Goal: Task Accomplishment & Management: Complete application form

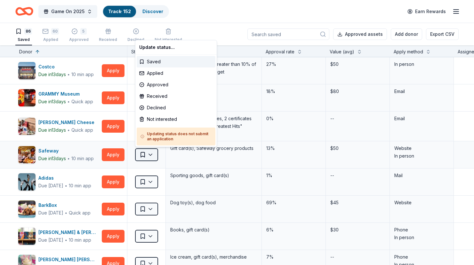
click at [149, 155] on html "Game On 2025 Track · 152 Discover Earn Rewards 86 Saved 60 Applied 5 Approved R…" at bounding box center [237, 132] width 474 height 265
click at [160, 122] on div "Not interested" at bounding box center [176, 120] width 79 height 12
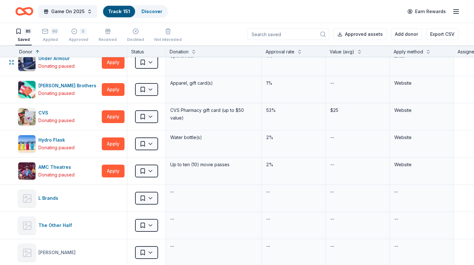
scroll to position [2120, 0]
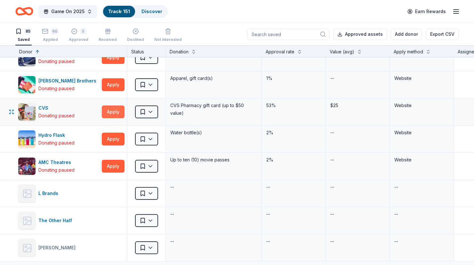
click at [111, 111] on button "Apply" at bounding box center [113, 112] width 23 height 13
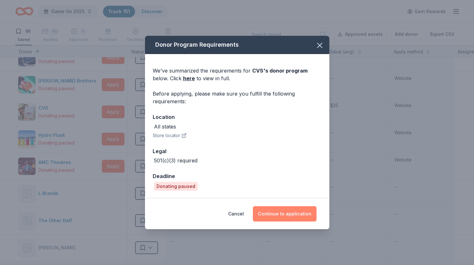
click at [283, 216] on button "Continue to application" at bounding box center [285, 213] width 64 height 15
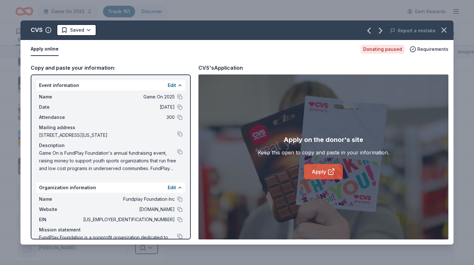
click at [318, 175] on link "Apply" at bounding box center [323, 171] width 39 height 15
click at [443, 26] on icon "button" at bounding box center [443, 30] width 9 height 9
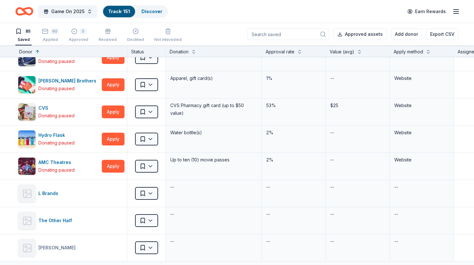
click at [25, 30] on div "85" at bounding box center [27, 31] width 7 height 6
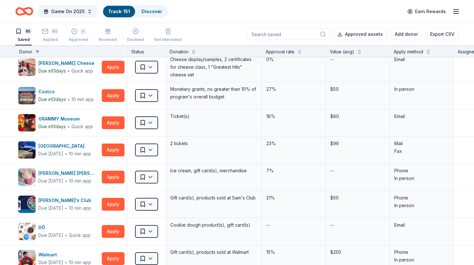
scroll to position [0, 0]
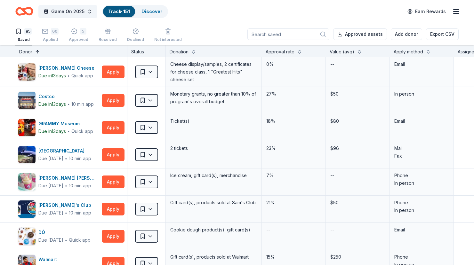
click at [37, 50] on button at bounding box center [37, 51] width 5 height 6
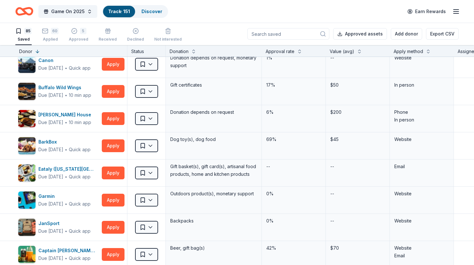
scroll to position [1366, 0]
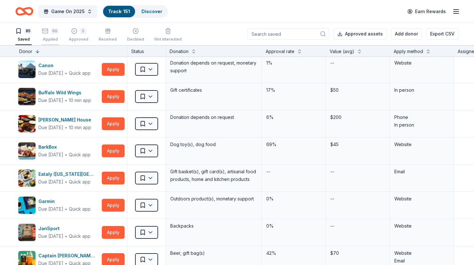
click at [52, 37] on div "Applied" at bounding box center [50, 39] width 17 height 5
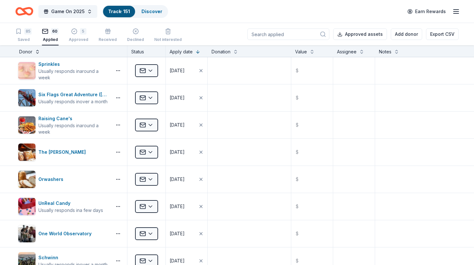
click at [35, 51] on button at bounding box center [37, 51] width 5 height 6
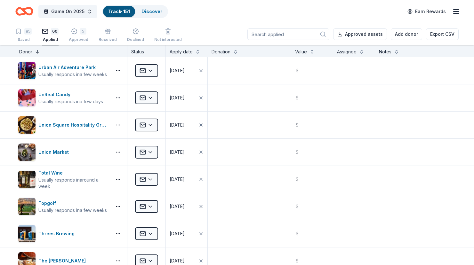
click at [38, 52] on button at bounding box center [37, 51] width 5 height 6
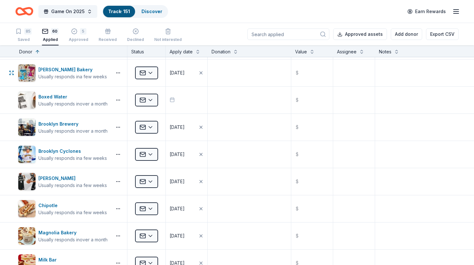
scroll to position [164, 0]
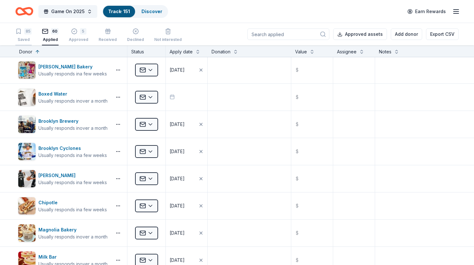
click at [20, 41] on div "Saved" at bounding box center [23, 39] width 16 height 5
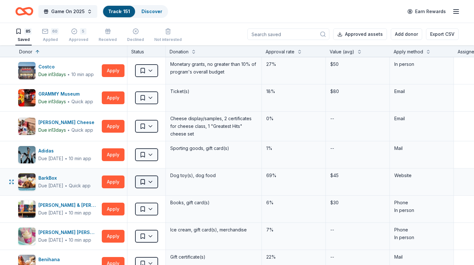
click at [140, 182] on html "Game On 2025 Track · 151 Discover Earn Rewards 85 Saved 60 Applied 5 Approved R…" at bounding box center [237, 132] width 474 height 265
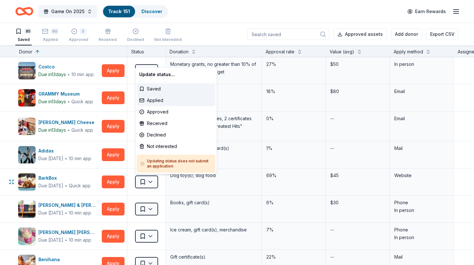
click at [166, 100] on div "Applied" at bounding box center [176, 101] width 79 height 12
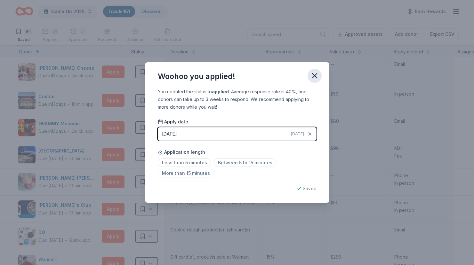
click at [314, 76] on icon "button" at bounding box center [314, 76] width 4 height 4
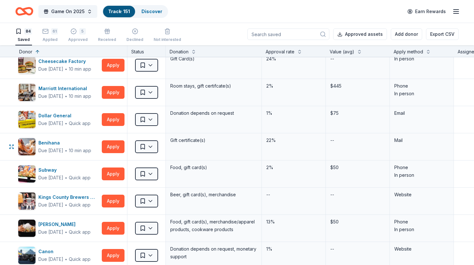
scroll to position [547, 0]
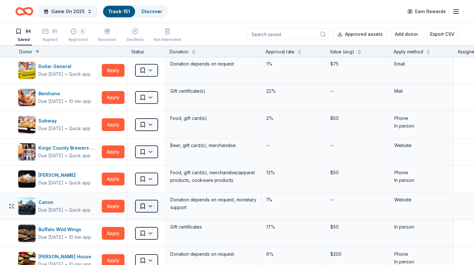
click at [143, 205] on html "Game On 2025 Track · 151 Discover Earn Rewards 84 Saved 61 Applied 5 Approved R…" at bounding box center [237, 132] width 474 height 265
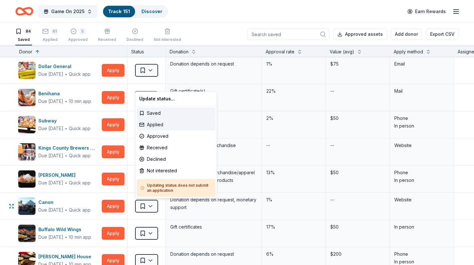
click at [162, 123] on div "Applied" at bounding box center [176, 125] width 79 height 12
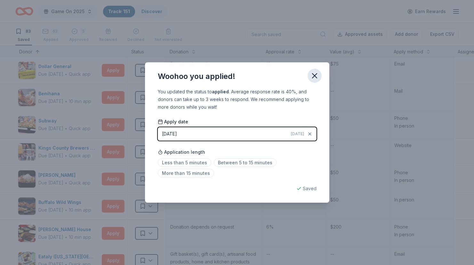
click at [317, 76] on icon "button" at bounding box center [314, 75] width 9 height 9
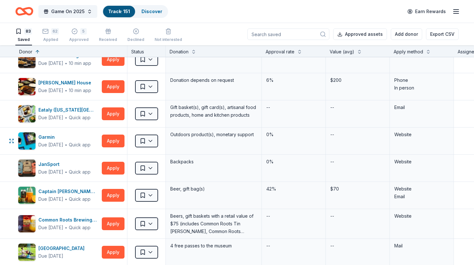
scroll to position [695, 0]
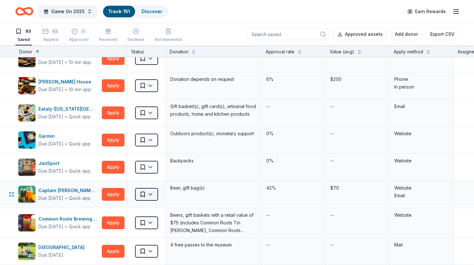
click at [147, 193] on html "Game On 2025 Track · 151 Discover Earn Rewards 83 Saved 62 Applied 5 Approved R…" at bounding box center [237, 132] width 474 height 265
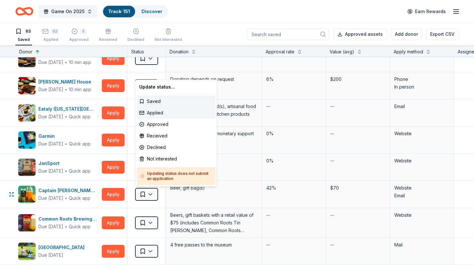
click at [167, 110] on div "Applied" at bounding box center [176, 113] width 79 height 12
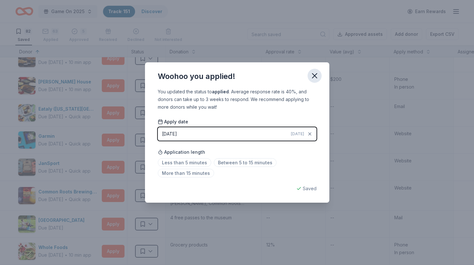
click at [313, 77] on icon "button" at bounding box center [314, 76] width 4 height 4
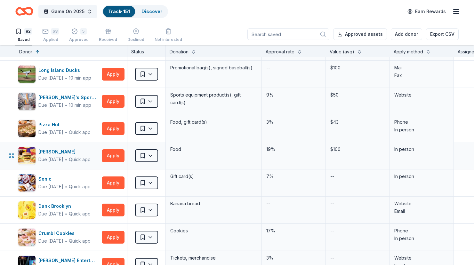
scroll to position [1121, 0]
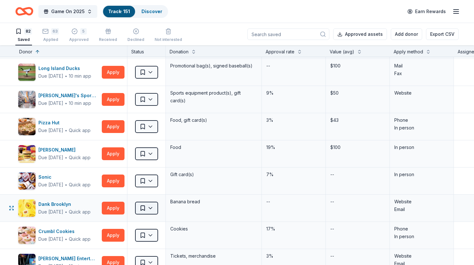
click at [147, 209] on html "Game On 2025 Track · 151 Discover Earn Rewards 82 Saved 63 Applied 5 Approved R…" at bounding box center [237, 132] width 474 height 265
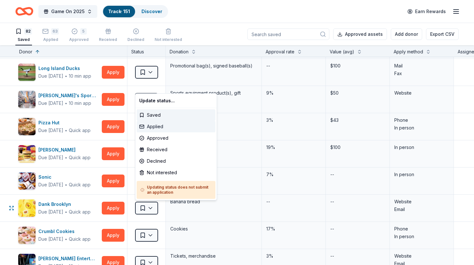
click at [162, 130] on div "Applied" at bounding box center [176, 127] width 79 height 12
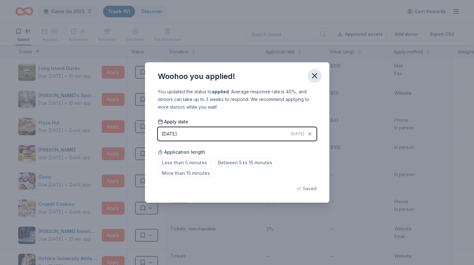
click at [315, 77] on icon "button" at bounding box center [314, 75] width 9 height 9
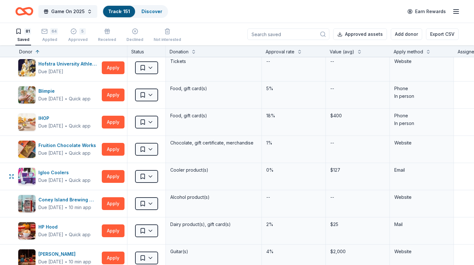
scroll to position [1318, 0]
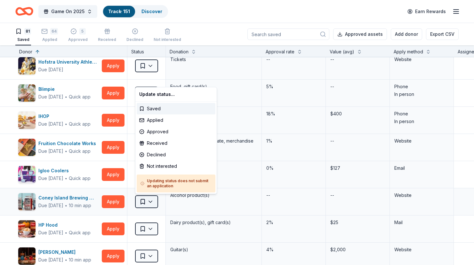
click at [150, 204] on html "Game On 2025 Track · 151 Discover Earn Rewards 81 Saved 64 Applied 5 Approved R…" at bounding box center [237, 132] width 474 height 265
click at [162, 120] on div "Applied" at bounding box center [176, 121] width 79 height 12
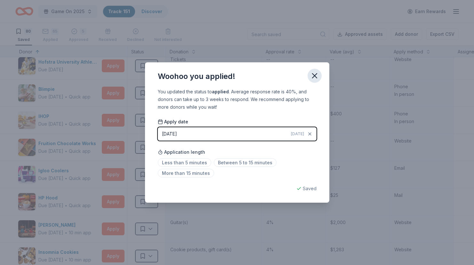
click at [315, 77] on icon "button" at bounding box center [314, 75] width 9 height 9
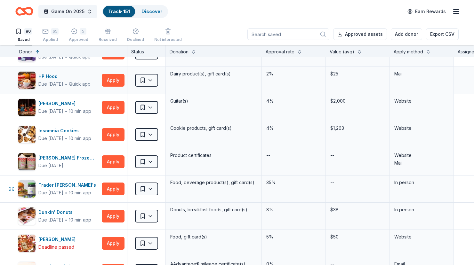
scroll to position [1447, 0]
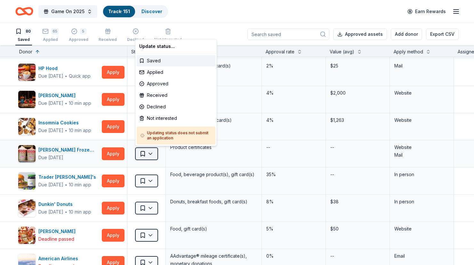
click at [147, 155] on html "Game On 2025 Track · 151 Discover Earn Rewards 80 Saved 65 Applied 5 Approved R…" at bounding box center [237, 132] width 474 height 265
click at [161, 75] on div "Applied" at bounding box center [176, 73] width 79 height 12
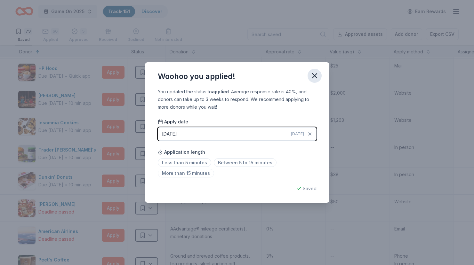
click at [316, 74] on icon "button" at bounding box center [314, 76] width 4 height 4
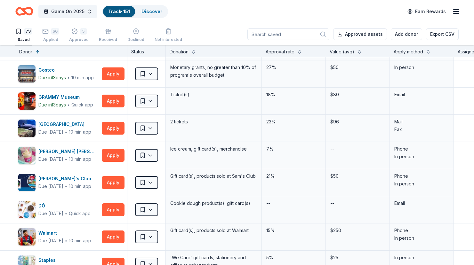
scroll to position [0, 0]
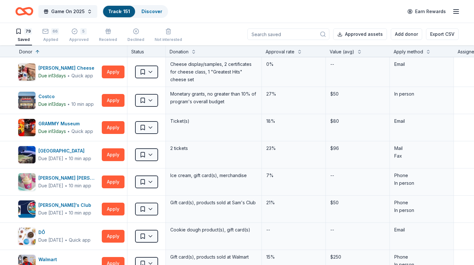
click at [277, 32] on input at bounding box center [288, 34] width 82 height 12
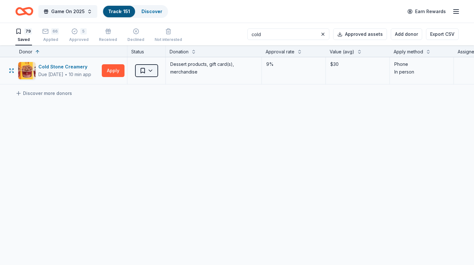
type input "cold"
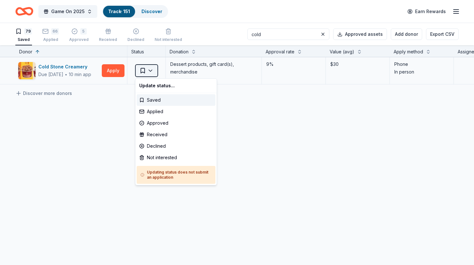
click at [148, 74] on html "Game On 2025 Track · 151 Discover Earn Rewards 79 Saved 66 Applied 5 Approved R…" at bounding box center [237, 132] width 474 height 265
click at [153, 111] on div "Applied" at bounding box center [176, 112] width 79 height 12
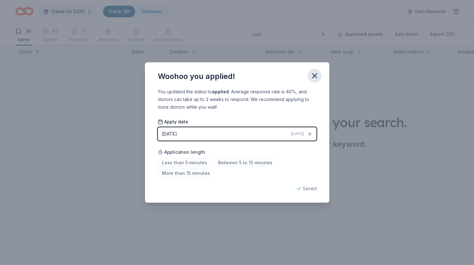
click at [319, 76] on button "button" at bounding box center [314, 76] width 14 height 14
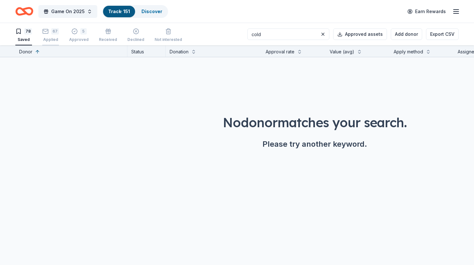
click at [47, 32] on div "67 Applied" at bounding box center [50, 32] width 17 height 14
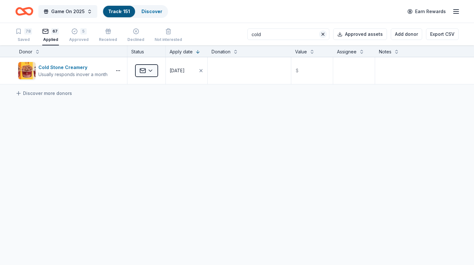
click at [325, 35] on button at bounding box center [323, 34] width 8 height 8
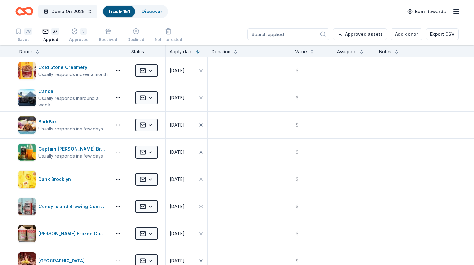
click at [34, 54] on div "Donor" at bounding box center [71, 52] width 104 height 8
click at [35, 54] on div "Donor" at bounding box center [71, 52] width 104 height 8
click at [36, 54] on button at bounding box center [37, 51] width 5 height 6
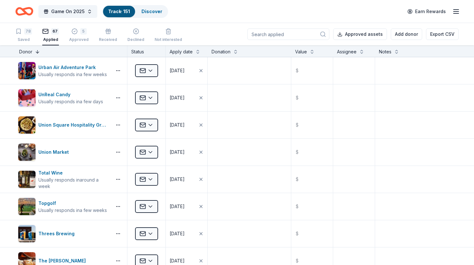
click at [36, 53] on button at bounding box center [37, 51] width 5 height 6
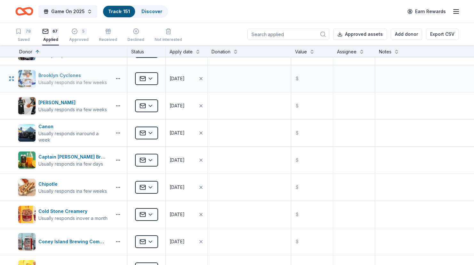
scroll to position [295, 0]
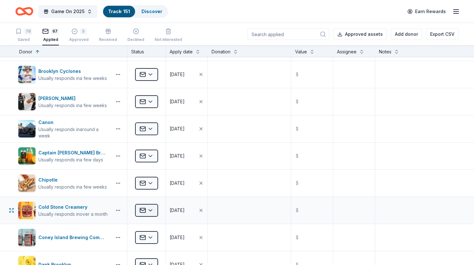
click at [153, 212] on html "Game On 2025 Track · 151 Discover Earn Rewards 78 Saved 67 Applied 5 Approved R…" at bounding box center [237, 132] width 474 height 265
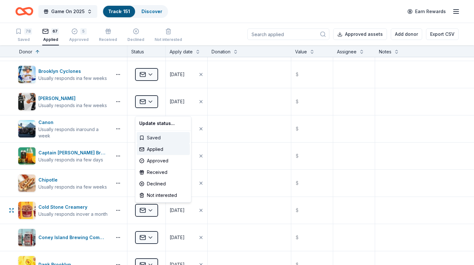
click at [152, 138] on div "Saved" at bounding box center [163, 138] width 53 height 12
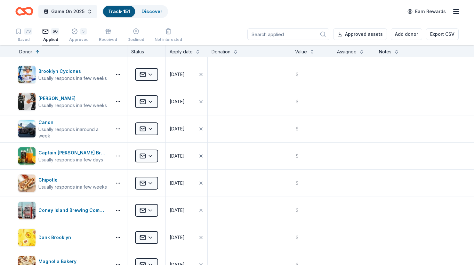
click at [25, 33] on div "79" at bounding box center [28, 31] width 8 height 6
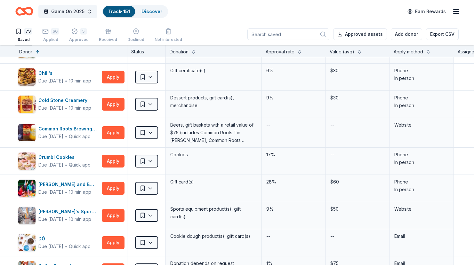
click at [282, 37] on input at bounding box center [288, 34] width 82 height 12
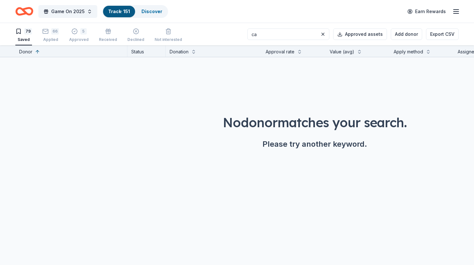
type input "c"
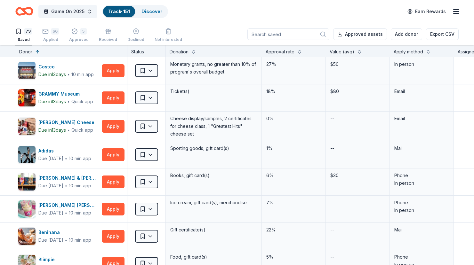
click at [51, 31] on div "66" at bounding box center [55, 28] width 8 height 6
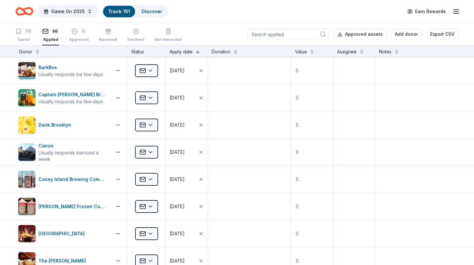
click at [296, 36] on input at bounding box center [288, 34] width 82 height 12
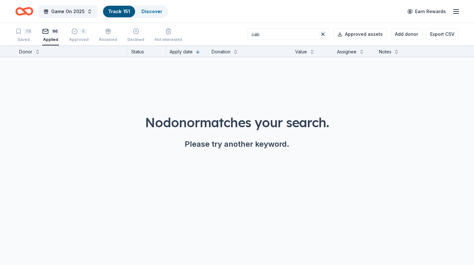
type input "cab"
click at [326, 35] on button at bounding box center [323, 34] width 8 height 8
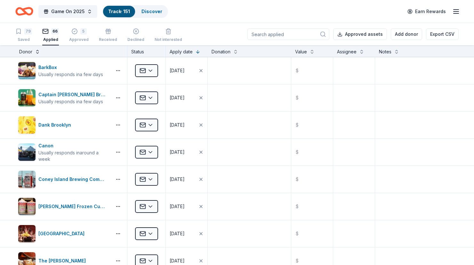
click at [39, 52] on button at bounding box center [37, 51] width 5 height 6
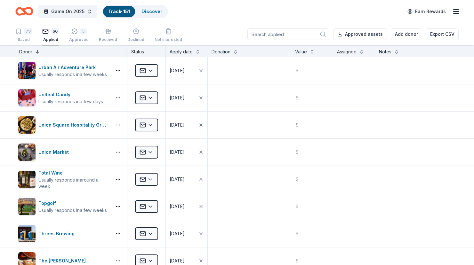
click at [39, 52] on button at bounding box center [37, 51] width 5 height 6
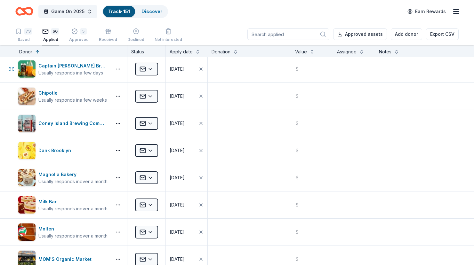
scroll to position [384, 0]
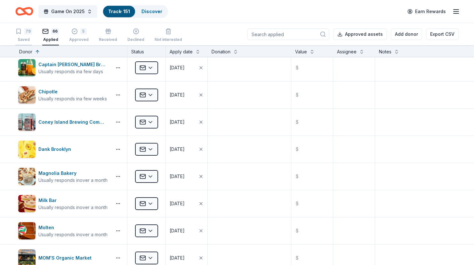
click at [24, 35] on div "79 Saved" at bounding box center [23, 32] width 17 height 14
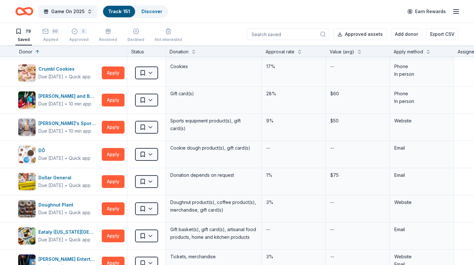
click at [292, 36] on input at bounding box center [288, 34] width 82 height 12
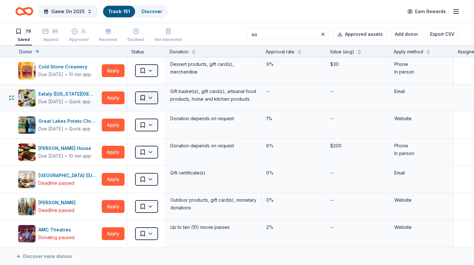
click at [149, 100] on html "Game On 2025 Track · 151 Discover Earn Rewards 79 Saved 66 Applied 5 Approved R…" at bounding box center [237, 132] width 474 height 265
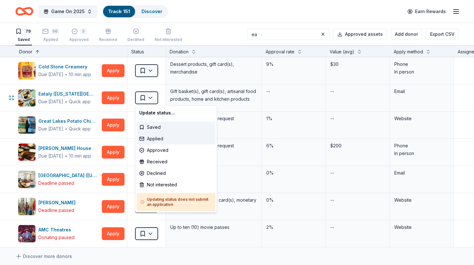
click at [151, 137] on div "Applied" at bounding box center [176, 139] width 79 height 12
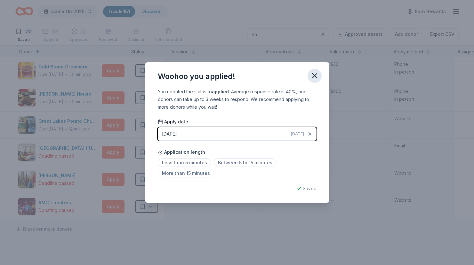
click at [315, 76] on icon "button" at bounding box center [314, 75] width 9 height 9
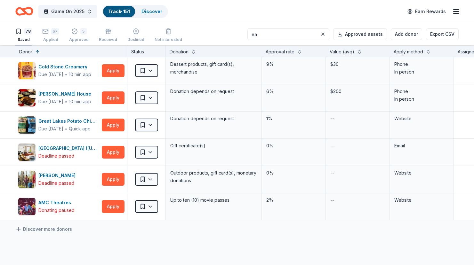
click at [281, 36] on input "ea" at bounding box center [288, 34] width 82 height 12
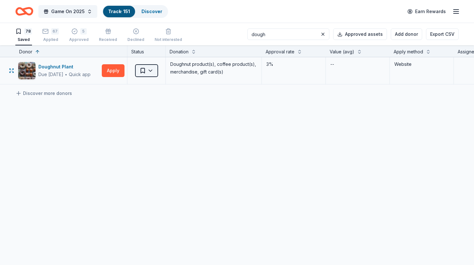
type input "dough"
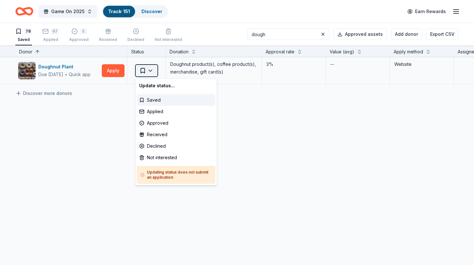
click at [147, 70] on html "Game On 2025 Track · 151 Discover Earn Rewards 78 Saved 67 Applied 5 Approved R…" at bounding box center [237, 132] width 474 height 265
click at [155, 111] on div "Applied" at bounding box center [176, 112] width 79 height 12
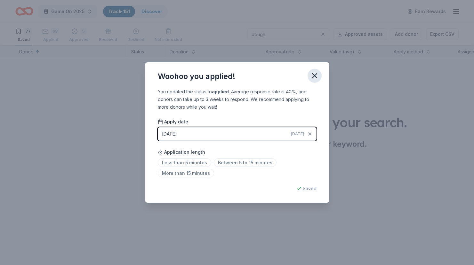
click at [316, 75] on icon "button" at bounding box center [314, 75] width 9 height 9
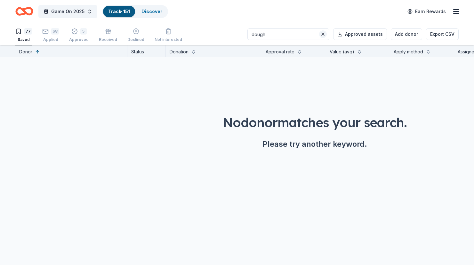
click at [327, 36] on button at bounding box center [323, 34] width 8 height 8
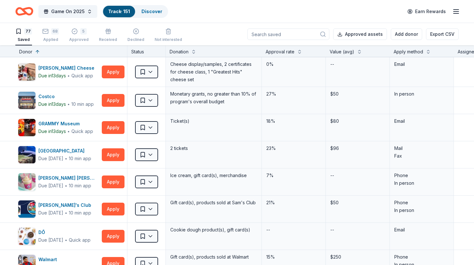
click at [296, 36] on input at bounding box center [288, 34] width 82 height 12
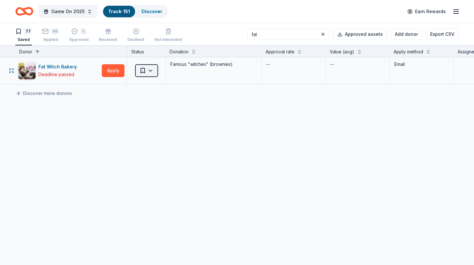
type input "fat"
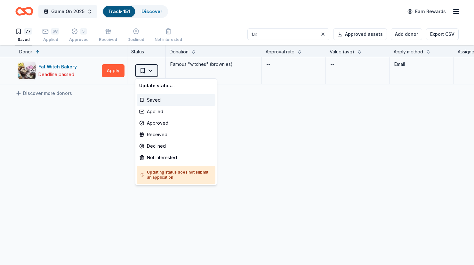
click at [141, 69] on html "Game On 2025 Track · 151 Discover Earn Rewards 77 Saved 68 Applied 5 Approved R…" at bounding box center [237, 132] width 474 height 265
click at [158, 111] on div "Applied" at bounding box center [176, 112] width 79 height 12
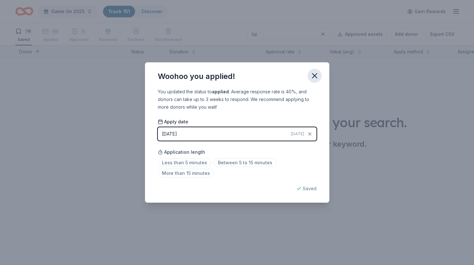
click at [315, 75] on icon "button" at bounding box center [314, 76] width 4 height 4
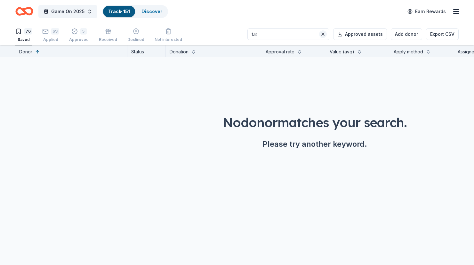
click at [324, 34] on button at bounding box center [323, 34] width 8 height 8
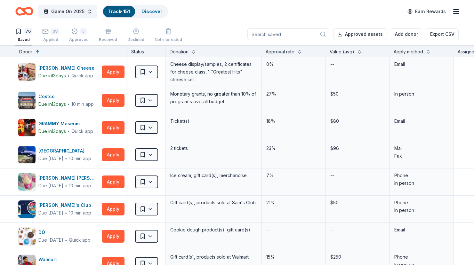
click at [295, 34] on input at bounding box center [288, 34] width 82 height 12
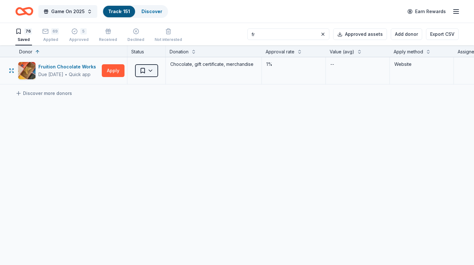
type input "fr"
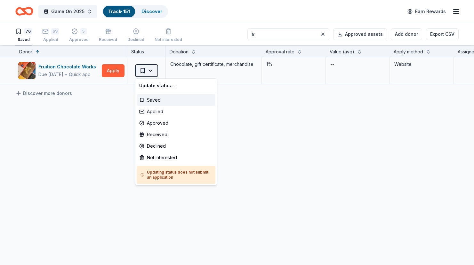
click at [151, 72] on html "Game On 2025 Track · 151 Discover Earn Rewards 76 Saved 69 Applied 5 Approved R…" at bounding box center [237, 132] width 474 height 265
click at [157, 111] on div "Applied" at bounding box center [176, 112] width 79 height 12
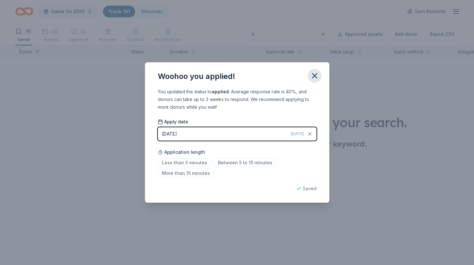
click at [317, 78] on icon "button" at bounding box center [314, 75] width 9 height 9
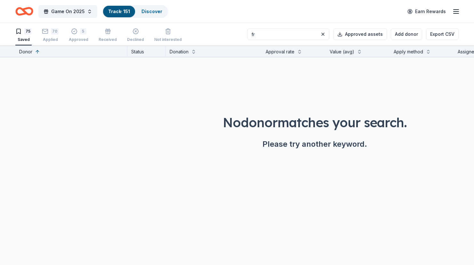
click at [315, 34] on input "fr" at bounding box center [288, 34] width 82 height 12
click at [326, 34] on button at bounding box center [323, 34] width 8 height 8
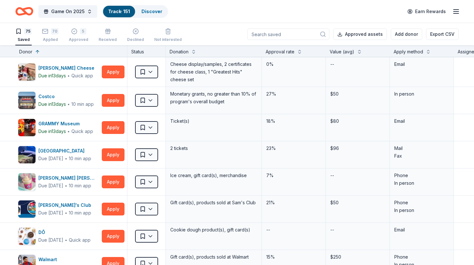
click at [298, 36] on input at bounding box center [288, 34] width 82 height 12
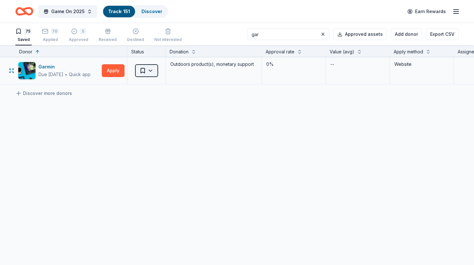
type input "gar"
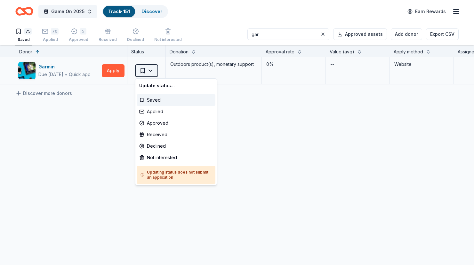
click at [143, 70] on html "Game On 2025 Track · 151 Discover Earn Rewards 75 Saved 70 Applied 5 Approved R…" at bounding box center [237, 132] width 474 height 265
click at [155, 112] on div "Applied" at bounding box center [176, 112] width 79 height 12
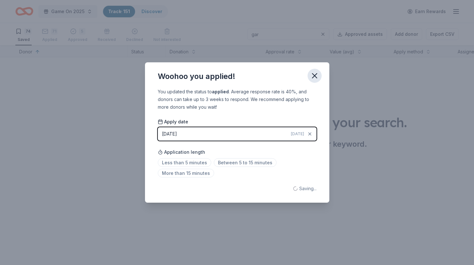
click at [317, 76] on icon "button" at bounding box center [314, 75] width 9 height 9
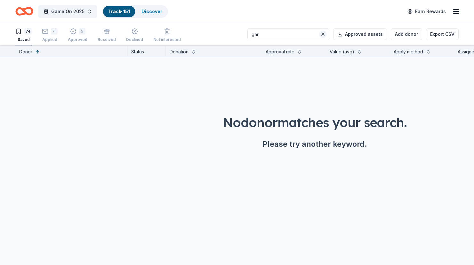
click at [326, 34] on button at bounding box center [323, 34] width 8 height 8
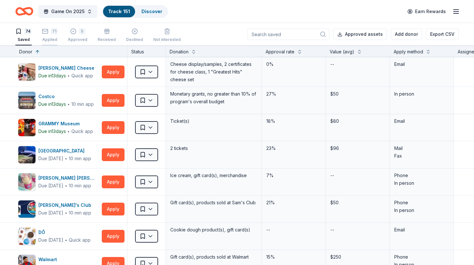
click at [52, 31] on div "71" at bounding box center [54, 28] width 7 height 6
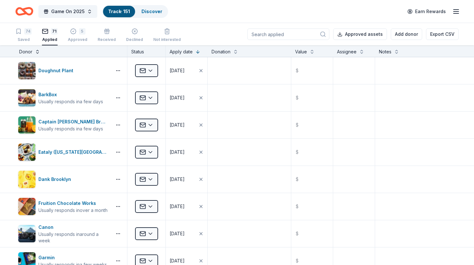
click at [36, 53] on button at bounding box center [37, 51] width 5 height 6
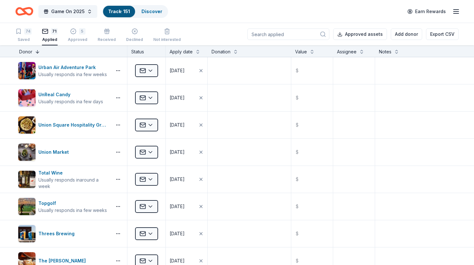
click at [36, 52] on button at bounding box center [37, 51] width 5 height 6
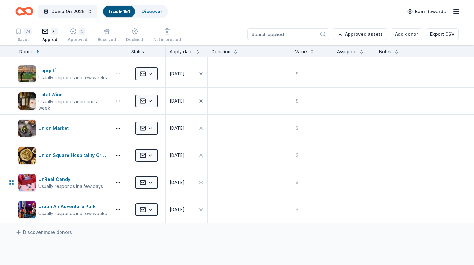
scroll to position [1767, 0]
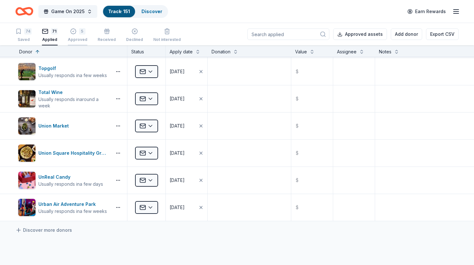
click at [77, 32] on div "5" at bounding box center [78, 31] width 20 height 6
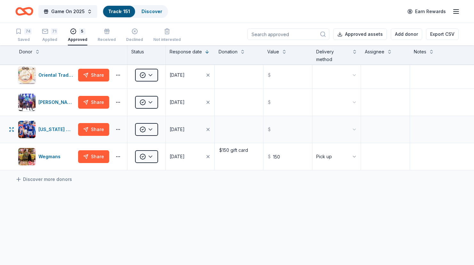
scroll to position [32, 0]
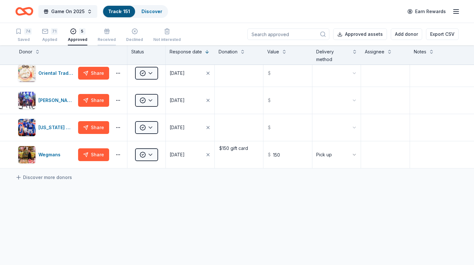
click at [105, 38] on div "Received" at bounding box center [107, 39] width 18 height 5
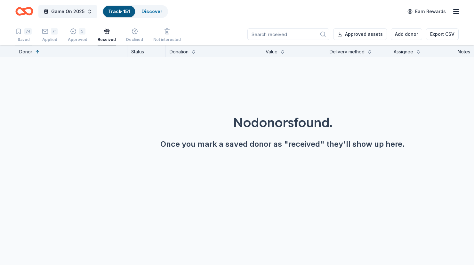
click at [24, 31] on div "74" at bounding box center [23, 28] width 16 height 6
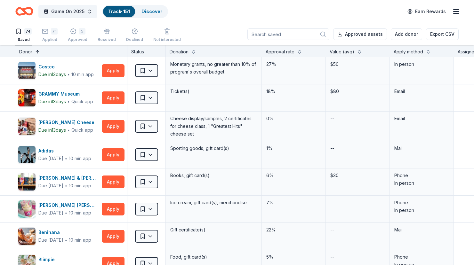
click at [39, 51] on button at bounding box center [37, 51] width 5 height 6
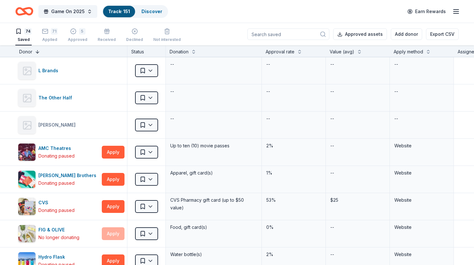
click at [39, 51] on button at bounding box center [37, 51] width 5 height 6
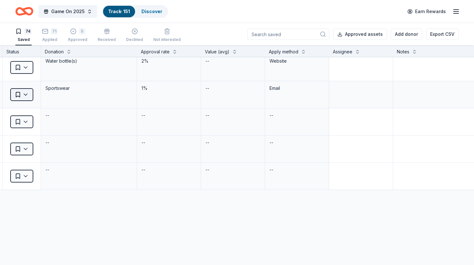
scroll to position [1892, 0]
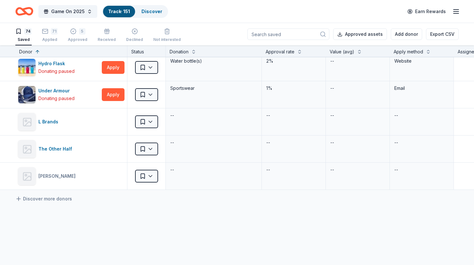
click at [291, 36] on input at bounding box center [288, 34] width 82 height 12
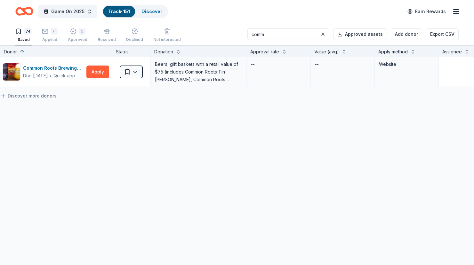
scroll to position [0, 11]
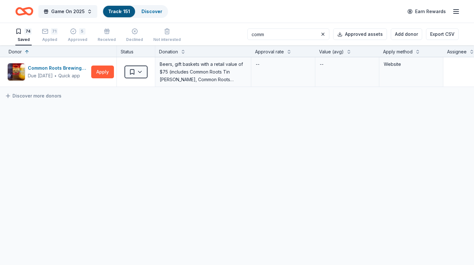
click at [300, 36] on input "comm" at bounding box center [288, 34] width 82 height 12
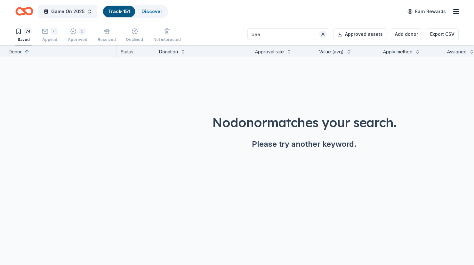
type input "bee"
click at [327, 33] on button at bounding box center [323, 34] width 8 height 8
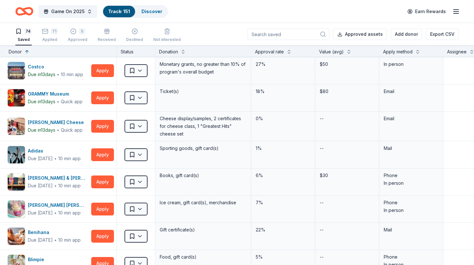
click at [296, 34] on input at bounding box center [288, 34] width 82 height 12
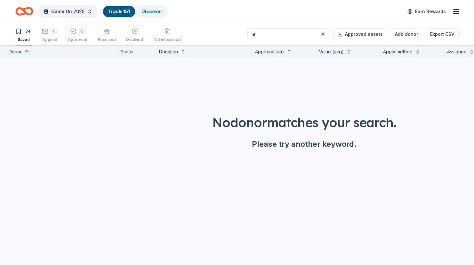
type input "a"
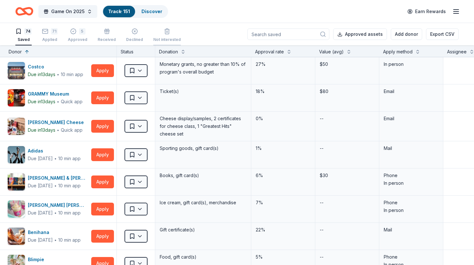
click at [164, 33] on icon "button" at bounding box center [167, 31] width 6 height 6
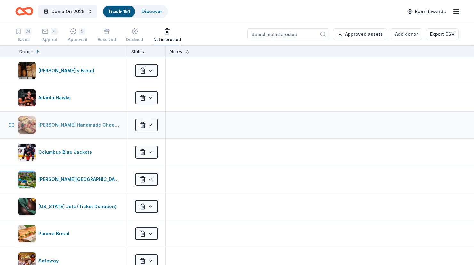
click at [59, 126] on div "Beecher's Handmade Cheese" at bounding box center [80, 125] width 84 height 8
click at [25, 29] on div "74" at bounding box center [27, 28] width 7 height 6
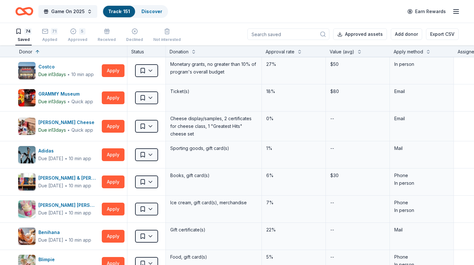
click at [294, 34] on input at bounding box center [288, 34] width 82 height 12
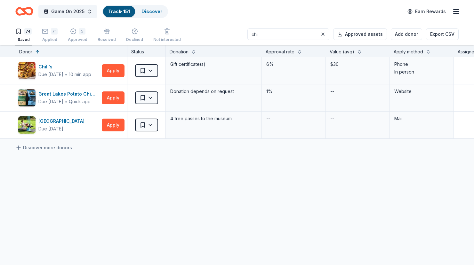
click at [282, 34] on input "chi" at bounding box center [288, 34] width 82 height 12
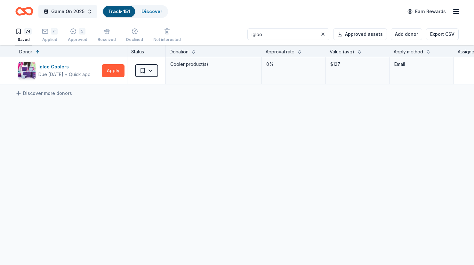
click at [279, 36] on input "igloo" at bounding box center [288, 34] width 82 height 12
click at [291, 38] on input "gramm" at bounding box center [288, 34] width 82 height 12
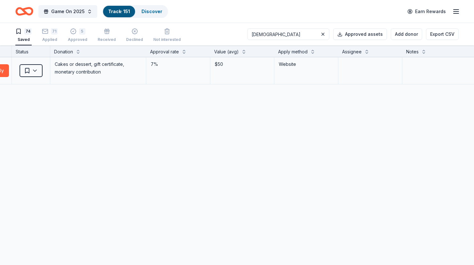
scroll to position [0, 155]
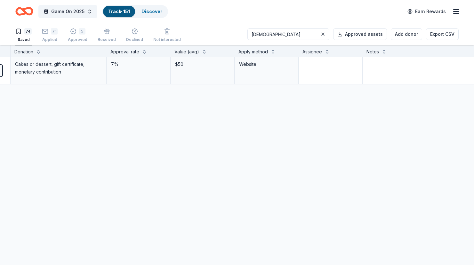
click at [282, 37] on input "lady" at bounding box center [288, 34] width 82 height 12
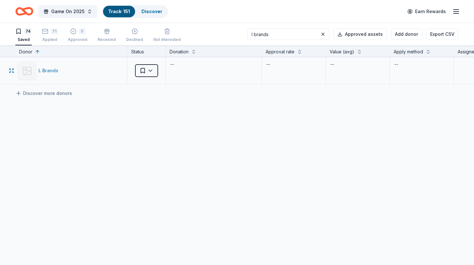
type input "l brands"
click at [43, 70] on div "L Brands" at bounding box center [49, 71] width 22 height 8
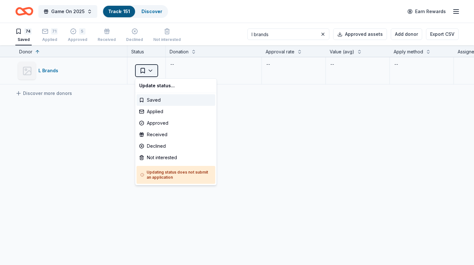
click at [146, 70] on html "Game On 2025 Track · 151 Discover Earn Rewards 74 Saved 71 Applied 5 Approved R…" at bounding box center [237, 132] width 474 height 265
click at [152, 157] on div "Not interested" at bounding box center [176, 158] width 79 height 12
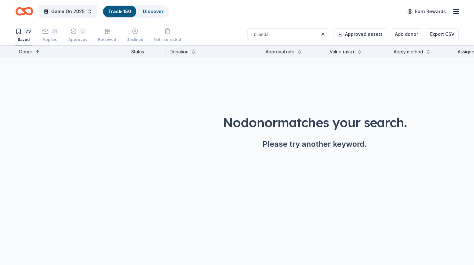
click at [29, 31] on div "73" at bounding box center [28, 28] width 8 height 6
click at [50, 31] on div "71" at bounding box center [50, 28] width 16 height 6
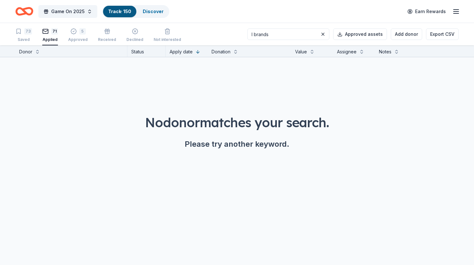
click at [119, 14] on div "Track · 150" at bounding box center [119, 12] width 33 height 12
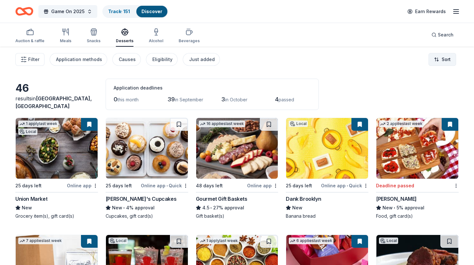
click at [445, 62] on html "Game On 2025 Track · 151 Discover Earn Rewards Auction & raffle Meals Snacks De…" at bounding box center [237, 132] width 474 height 265
click at [31, 59] on html "Game On 2025 Track · 151 Discover Earn Rewards Auction & raffle Meals Snacks De…" at bounding box center [237, 132] width 474 height 265
click at [31, 59] on span "Filter" at bounding box center [33, 60] width 11 height 8
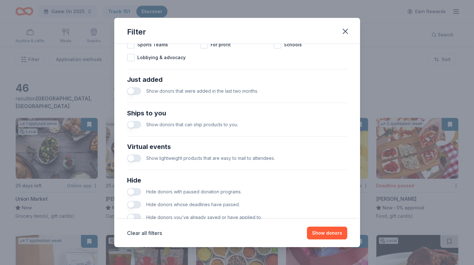
scroll to position [246, 0]
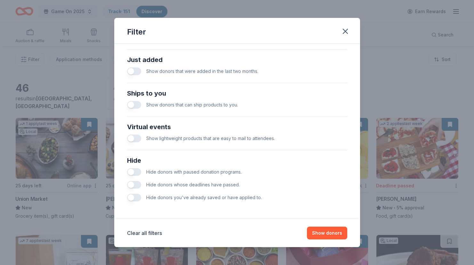
click at [142, 197] on div "Hide donors you've already saved or have applied to." at bounding box center [237, 197] width 220 height 13
click at [132, 198] on button "button" at bounding box center [134, 198] width 14 height 8
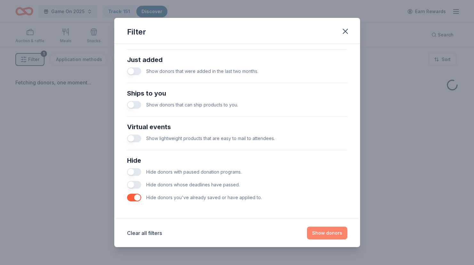
click at [331, 234] on button "Show donors" at bounding box center [327, 233] width 40 height 13
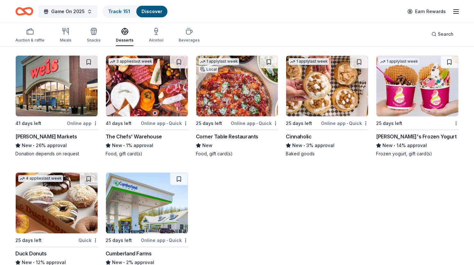
scroll to position [331, 0]
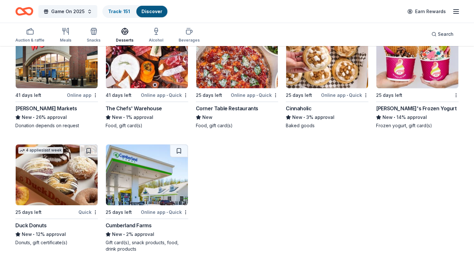
click at [68, 154] on img at bounding box center [57, 175] width 82 height 61
click at [30, 35] on icon "button" at bounding box center [30, 32] width 8 height 8
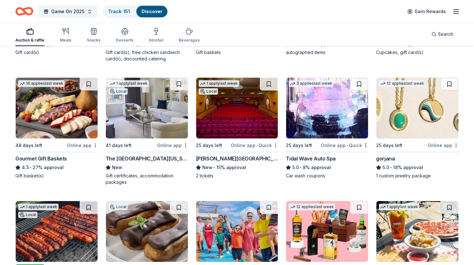
scroll to position [280, 0]
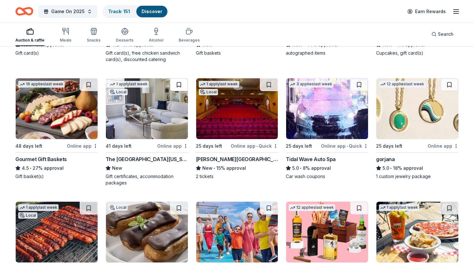
click at [178, 84] on button at bounding box center [179, 84] width 18 height 13
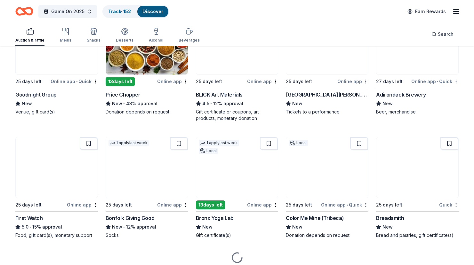
scroll to position [591, 0]
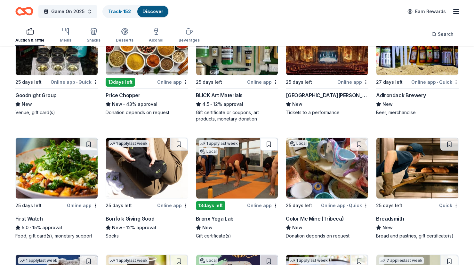
click at [269, 144] on button at bounding box center [269, 144] width 18 height 13
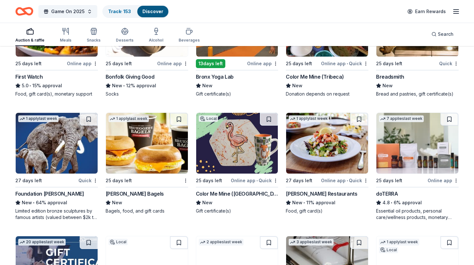
scroll to position [736, 0]
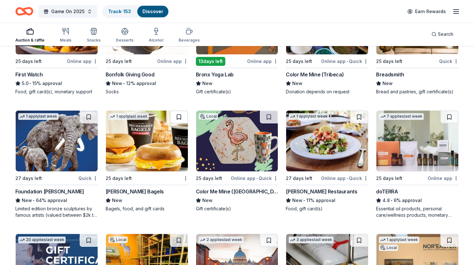
click at [178, 116] on button at bounding box center [179, 117] width 18 height 13
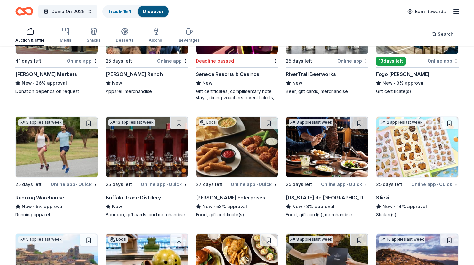
scroll to position [1220, 0]
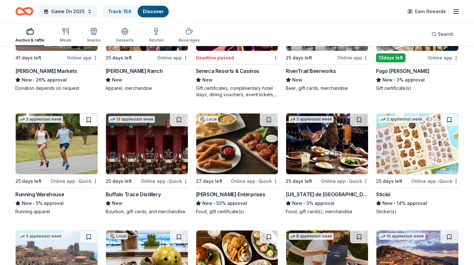
click at [92, 122] on button at bounding box center [89, 120] width 18 height 13
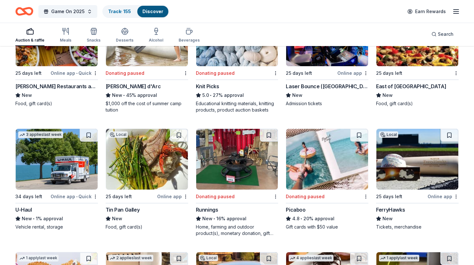
scroll to position [1943, 0]
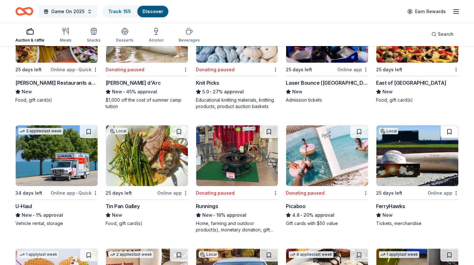
click at [449, 130] on button at bounding box center [449, 131] width 18 height 13
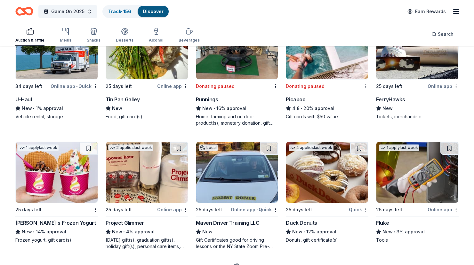
scroll to position [2054, 0]
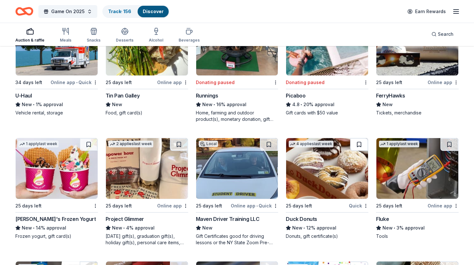
click at [360, 143] on button at bounding box center [359, 144] width 18 height 13
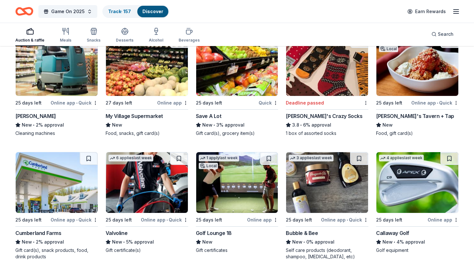
scroll to position [2405, 0]
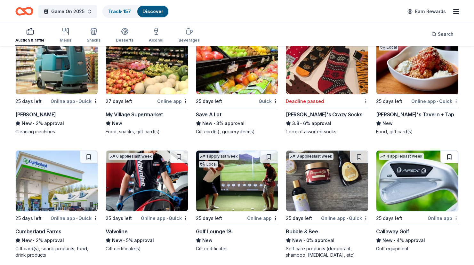
click at [450, 155] on button at bounding box center [449, 157] width 18 height 13
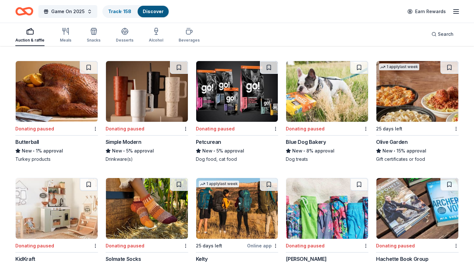
scroll to position [3233, 0]
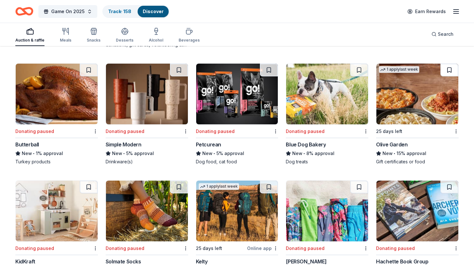
click at [450, 71] on button at bounding box center [449, 70] width 18 height 13
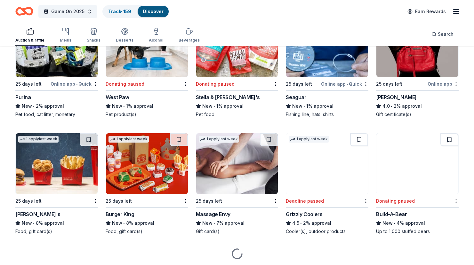
scroll to position [3524, 0]
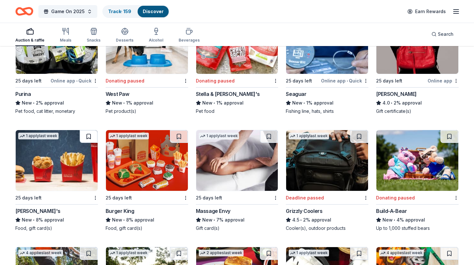
click at [87, 131] on button at bounding box center [89, 136] width 18 height 13
click at [176, 130] on button at bounding box center [179, 136] width 18 height 13
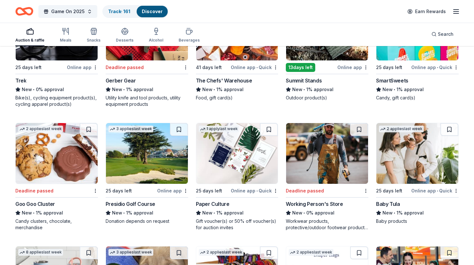
scroll to position [4147, 0]
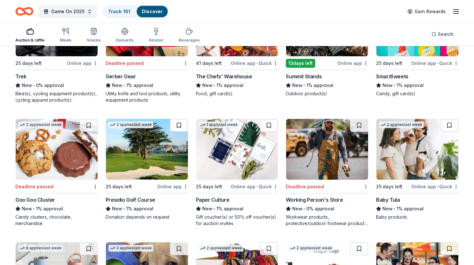
click at [176, 119] on button at bounding box center [179, 125] width 18 height 13
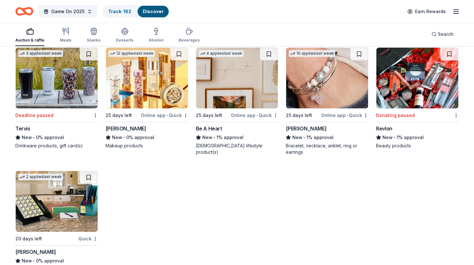
scroll to position [4705, 0]
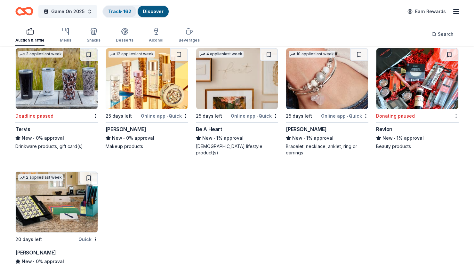
click at [115, 10] on link "Track · 162" at bounding box center [119, 11] width 23 height 5
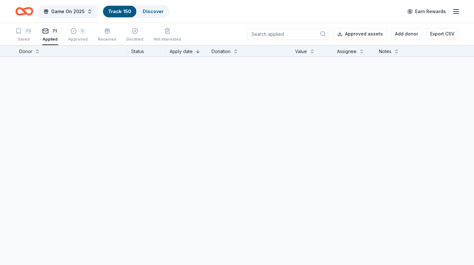
scroll to position [0, 0]
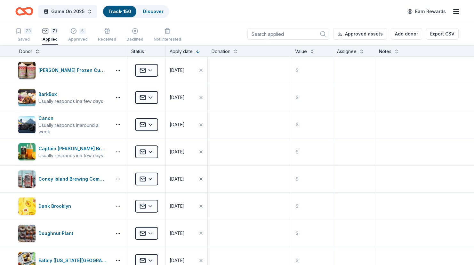
click at [36, 51] on button at bounding box center [37, 51] width 5 height 6
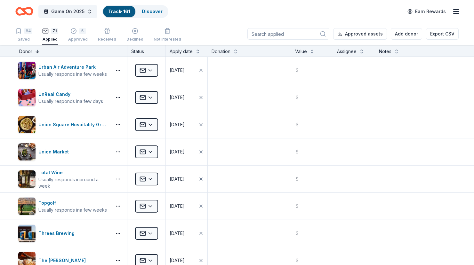
click at [36, 51] on button at bounding box center [37, 51] width 5 height 6
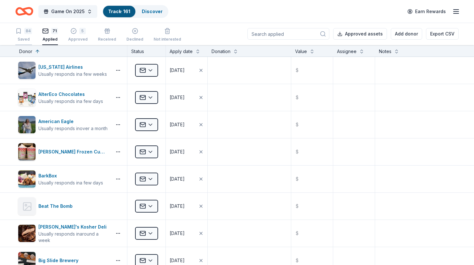
click at [24, 33] on div "84" at bounding box center [23, 31] width 17 height 6
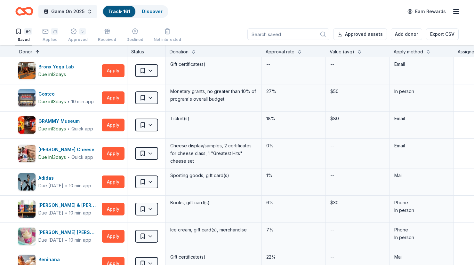
click at [38, 51] on button at bounding box center [37, 51] width 5 height 6
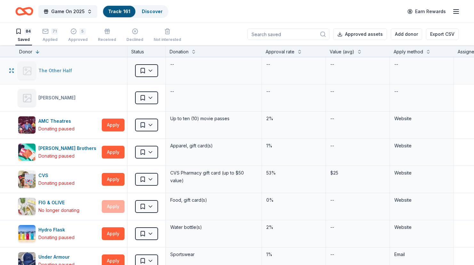
click at [59, 72] on div "The Other Half" at bounding box center [56, 71] width 36 height 8
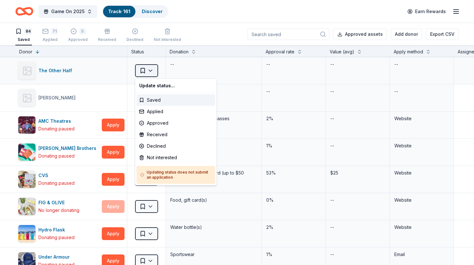
click at [147, 71] on html "Game On 2025 Track · 161 Discover Earn Rewards 84 Saved 71 Applied 5 Approved R…" at bounding box center [237, 132] width 474 height 265
click at [160, 158] on div "Not interested" at bounding box center [176, 158] width 79 height 12
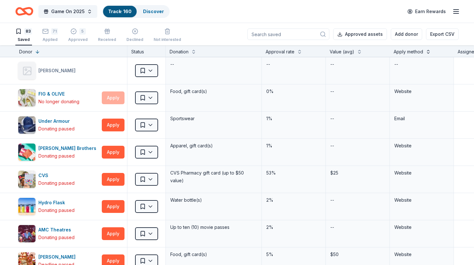
click at [428, 51] on button at bounding box center [428, 51] width 5 height 6
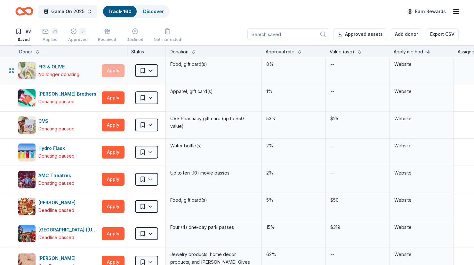
click at [108, 75] on div "Apply" at bounding box center [113, 70] width 23 height 13
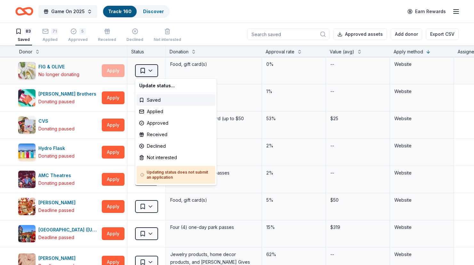
click at [153, 70] on html "Game On 2025 Track · 160 Discover Earn Rewards 83 Saved 71 Applied 5 Approved R…" at bounding box center [237, 132] width 474 height 265
click at [159, 155] on div "Not interested" at bounding box center [176, 158] width 79 height 12
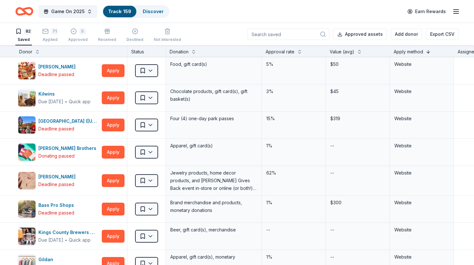
click at [427, 52] on button at bounding box center [428, 51] width 5 height 6
click at [119, 125] on button "Apply" at bounding box center [113, 125] width 23 height 13
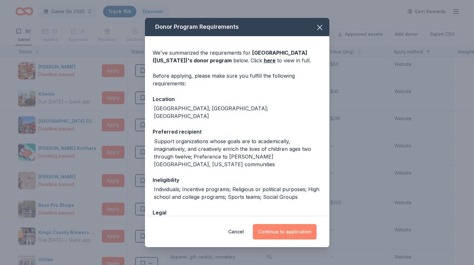
click at [290, 230] on button "Continue to application" at bounding box center [285, 231] width 64 height 15
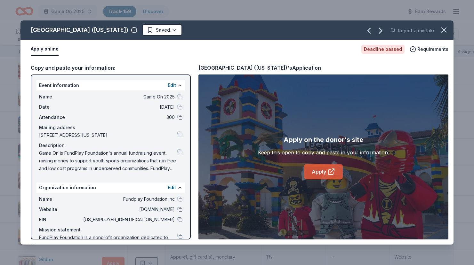
click at [314, 171] on link "Apply" at bounding box center [323, 171] width 39 height 15
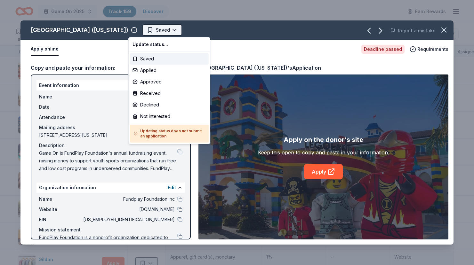
click at [152, 28] on html "Game On 2025 Track · 159 Discover Earn Rewards 82 Saved 71 Applied 5 Approved R…" at bounding box center [237, 132] width 474 height 265
click at [153, 70] on div "Applied" at bounding box center [169, 71] width 79 height 12
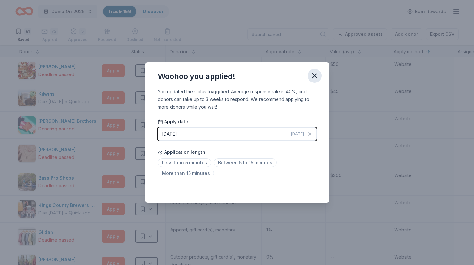
click at [315, 76] on icon "button" at bounding box center [314, 76] width 4 height 4
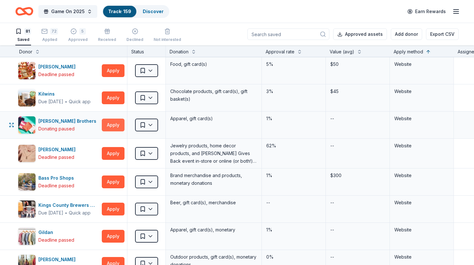
click at [110, 127] on button "Apply" at bounding box center [113, 125] width 23 height 13
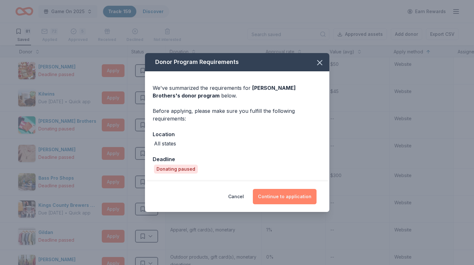
click at [285, 192] on button "Continue to application" at bounding box center [285, 196] width 64 height 15
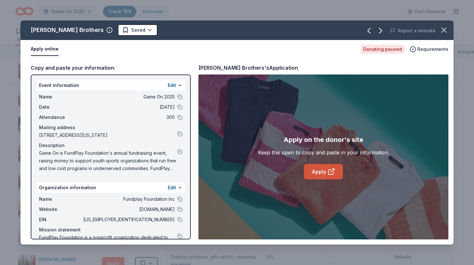
click at [322, 171] on link "Apply" at bounding box center [323, 171] width 39 height 15
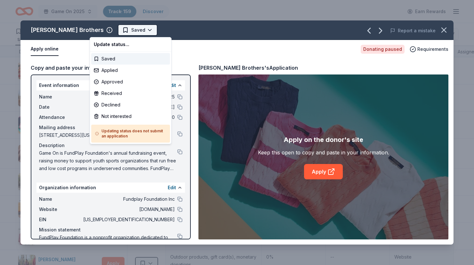
click at [103, 34] on html "Game On 2025 Track · 159 Discover Earn Rewards 81 Saved 72 Applied 5 Approved R…" at bounding box center [237, 132] width 474 height 265
click at [107, 117] on div "Not interested" at bounding box center [130, 117] width 79 height 12
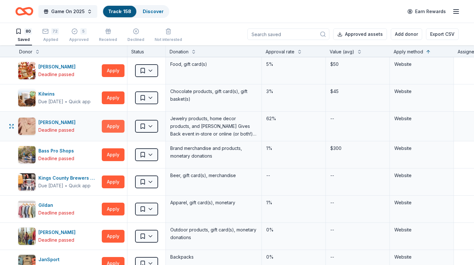
click at [111, 128] on button "Apply" at bounding box center [113, 126] width 23 height 13
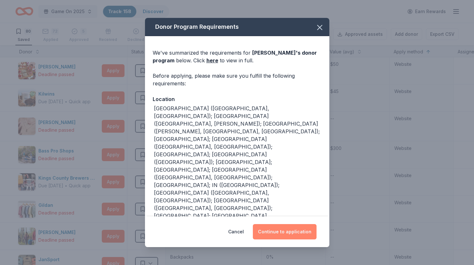
click at [276, 231] on button "Continue to application" at bounding box center [285, 231] width 64 height 15
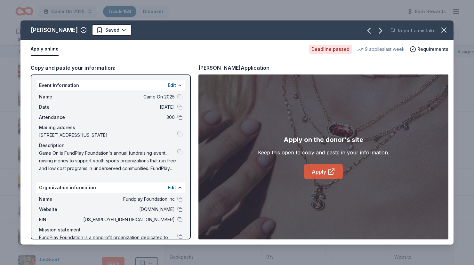
click at [318, 173] on link "Apply" at bounding box center [323, 171] width 39 height 15
click at [317, 171] on link "Apply" at bounding box center [323, 171] width 39 height 15
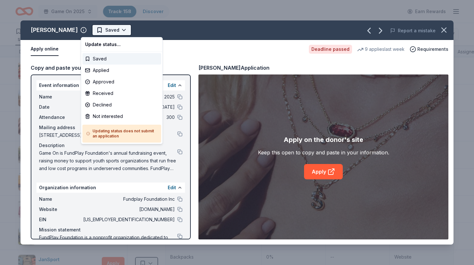
click at [105, 29] on html "Game On 2025 Track · 158 Discover Earn Rewards 80 Saved 72 Applied 5 Approved R…" at bounding box center [237, 132] width 474 height 265
click at [101, 68] on div "Applied" at bounding box center [122, 71] width 79 height 12
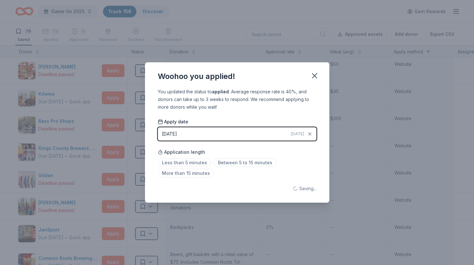
scroll to position [0, 0]
click at [316, 76] on icon "button" at bounding box center [314, 75] width 9 height 9
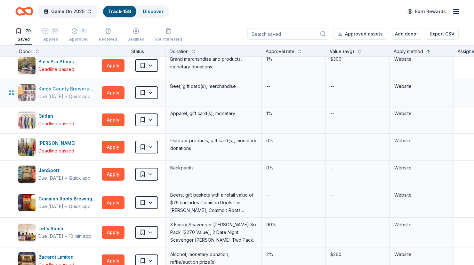
scroll to position [1509, 0]
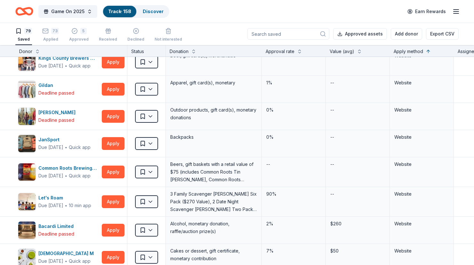
click at [286, 32] on input at bounding box center [288, 34] width 82 height 12
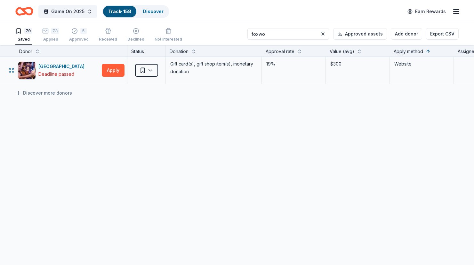
scroll to position [0, 0]
click at [119, 69] on button "Apply" at bounding box center [113, 70] width 23 height 13
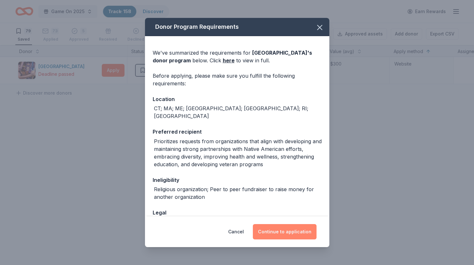
click at [290, 227] on button "Continue to application" at bounding box center [285, 231] width 64 height 15
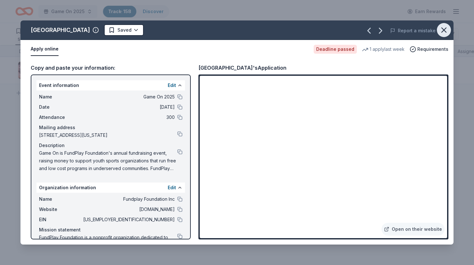
click at [444, 29] on icon "button" at bounding box center [444, 30] width 4 height 4
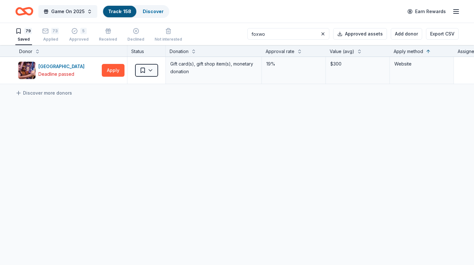
click at [286, 36] on input "foxwo" at bounding box center [288, 34] width 82 height 12
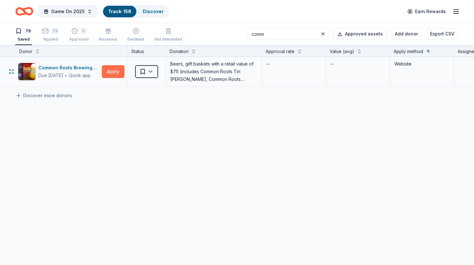
type input "comm"
click at [115, 72] on button "Apply" at bounding box center [113, 71] width 23 height 13
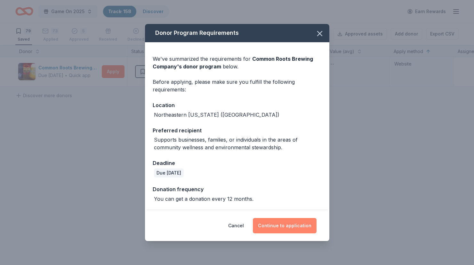
click at [275, 226] on button "Continue to application" at bounding box center [285, 225] width 64 height 15
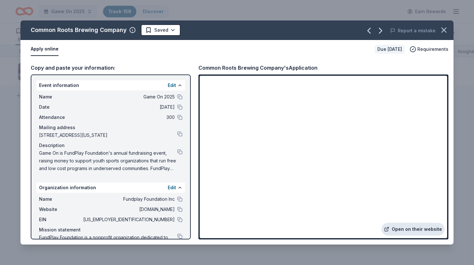
click at [399, 228] on link "Open on their website" at bounding box center [412, 229] width 63 height 13
click at [150, 29] on html "Game On 2025 Track · 158 Discover Earn Rewards 79 Saved 73 Applied 5 Approved R…" at bounding box center [237, 132] width 474 height 265
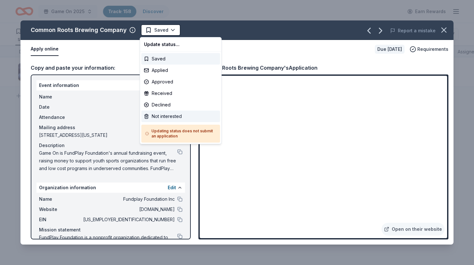
click at [166, 115] on div "Not interested" at bounding box center [180, 117] width 79 height 12
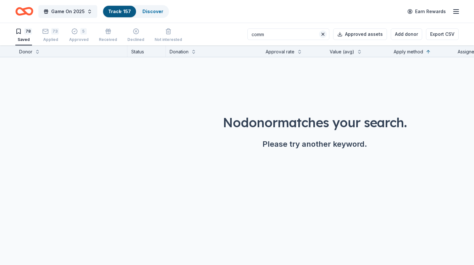
click at [325, 36] on button at bounding box center [323, 34] width 8 height 8
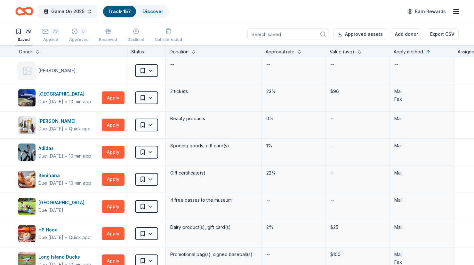
click at [301, 36] on input at bounding box center [288, 34] width 82 height 12
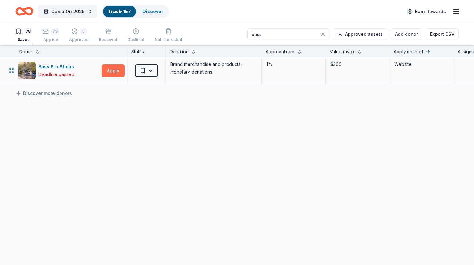
click at [117, 72] on button "Apply" at bounding box center [113, 70] width 23 height 13
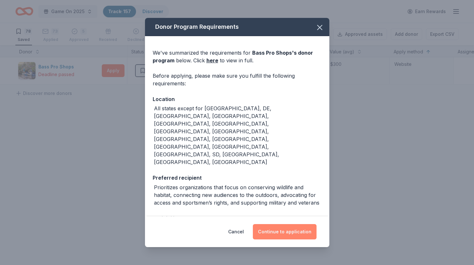
click at [282, 234] on button "Continue to application" at bounding box center [285, 231] width 64 height 15
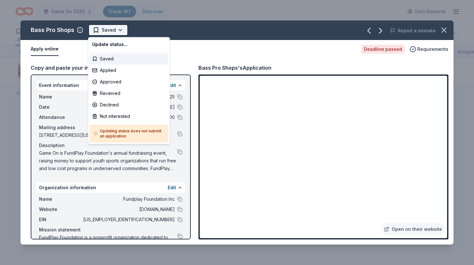
click at [119, 29] on html "Game On 2025 Track · 157 Discover Earn Rewards 78 Saved 73 Applied 5 Approved R…" at bounding box center [237, 132] width 474 height 265
click at [115, 116] on div "Not interested" at bounding box center [129, 117] width 79 height 12
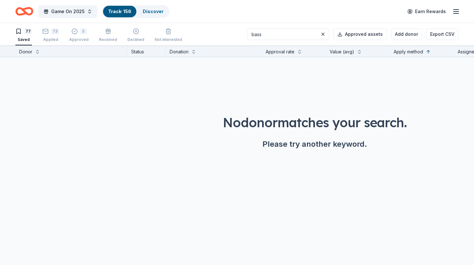
click at [274, 30] on input "bass" at bounding box center [288, 34] width 82 height 12
click at [274, 36] on input "bass" at bounding box center [288, 34] width 82 height 12
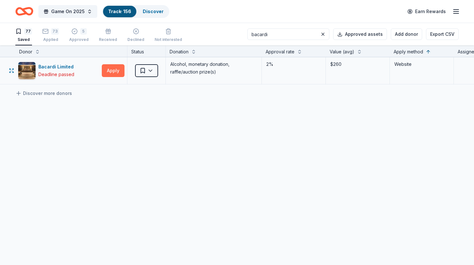
click at [108, 71] on button "Apply" at bounding box center [113, 70] width 23 height 13
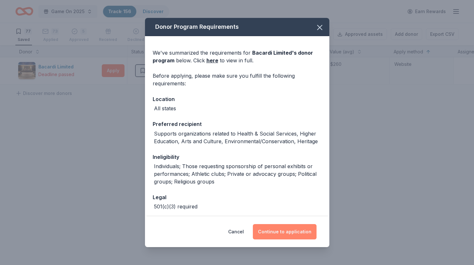
click at [271, 225] on button "Continue to application" at bounding box center [285, 231] width 64 height 15
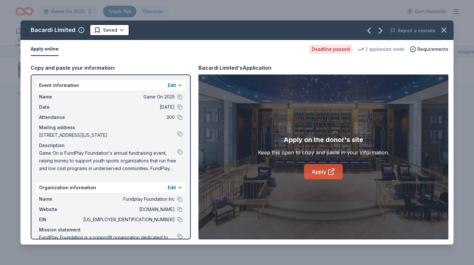
click at [324, 175] on link "Apply" at bounding box center [323, 171] width 39 height 15
click at [445, 29] on icon "button" at bounding box center [443, 30] width 9 height 9
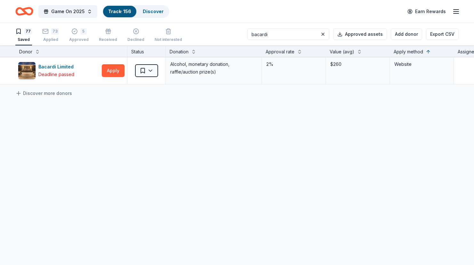
click at [290, 37] on input "bacardi" at bounding box center [288, 34] width 82 height 12
type input "amc"
click at [116, 76] on button "Apply" at bounding box center [113, 70] width 23 height 13
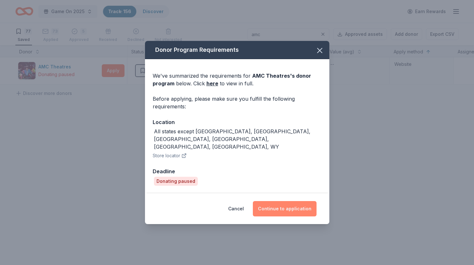
click at [271, 201] on button "Continue to application" at bounding box center [285, 208] width 64 height 15
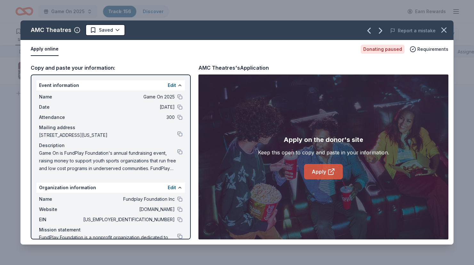
click at [323, 172] on link "Apply" at bounding box center [323, 171] width 39 height 15
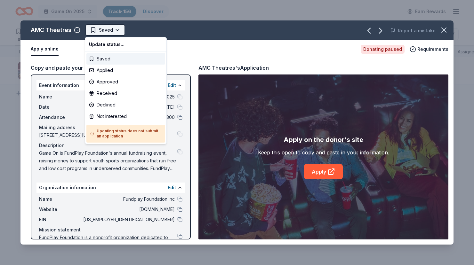
click at [107, 35] on html "Game On 2025 Track · 156 Discover Earn Rewards 77 Saved 73 Applied 5 Approved R…" at bounding box center [237, 132] width 474 height 265
click at [113, 115] on div "Not interested" at bounding box center [125, 117] width 79 height 12
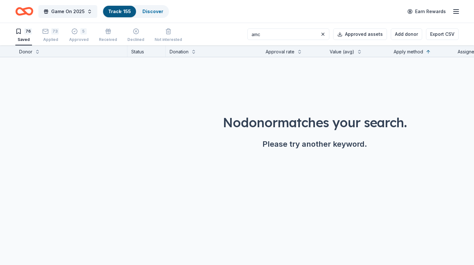
click at [21, 36] on div "76 Saved" at bounding box center [23, 35] width 17 height 14
click at [324, 34] on button at bounding box center [323, 34] width 8 height 8
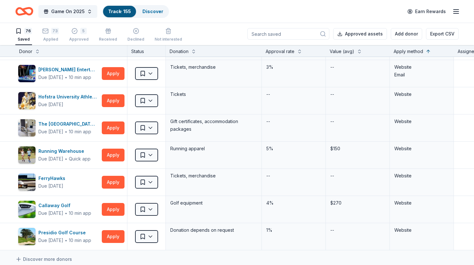
scroll to position [1889, 0]
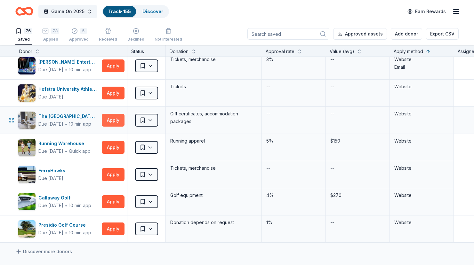
click at [110, 120] on button "Apply" at bounding box center [113, 120] width 23 height 13
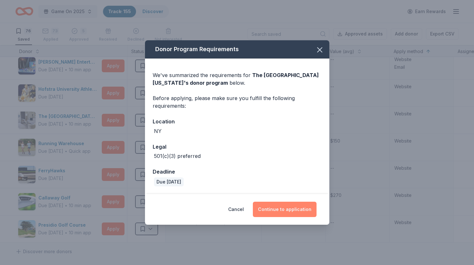
click at [288, 214] on button "Continue to application" at bounding box center [285, 209] width 64 height 15
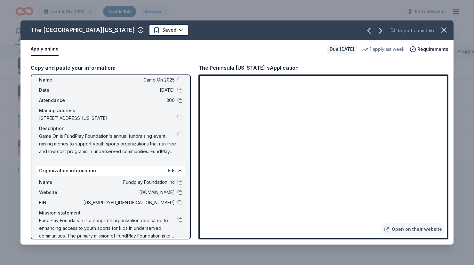
scroll to position [26, 0]
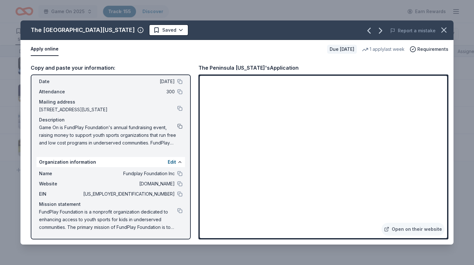
click at [179, 124] on button at bounding box center [179, 126] width 5 height 5
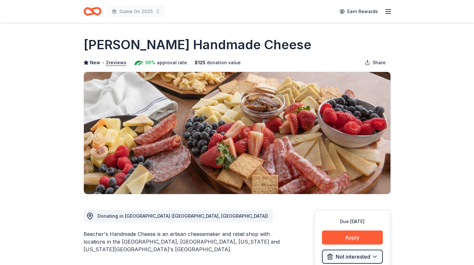
scroll to position [8, 0]
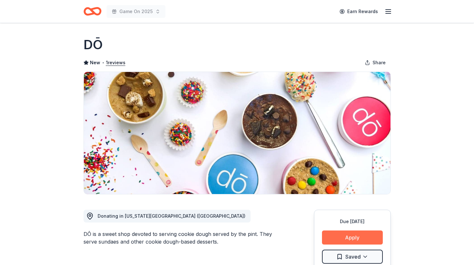
click at [353, 239] on button "Apply" at bounding box center [352, 238] width 61 height 14
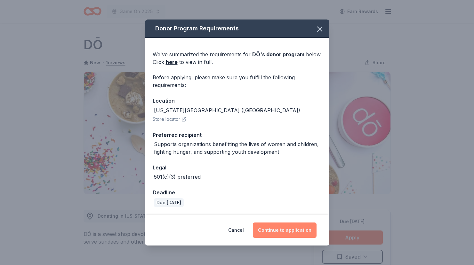
click at [294, 230] on button "Continue to application" at bounding box center [285, 230] width 64 height 15
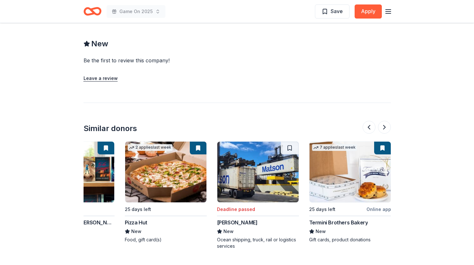
scroll to position [0, 604]
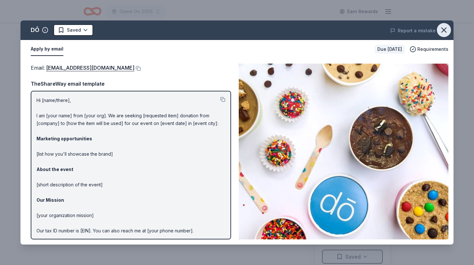
click at [446, 30] on icon "button" at bounding box center [443, 30] width 9 height 9
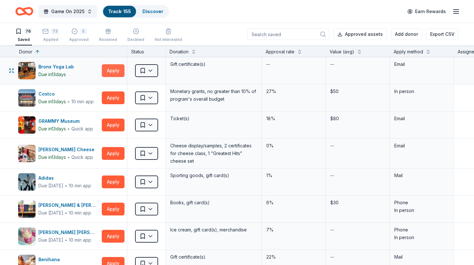
click at [113, 70] on button "Apply" at bounding box center [113, 70] width 23 height 13
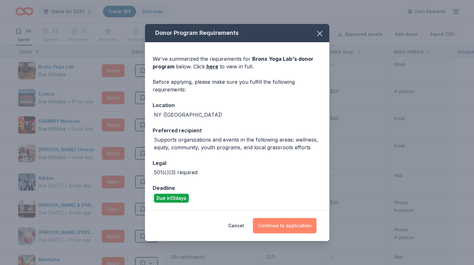
click at [290, 219] on button "Continue to application" at bounding box center [285, 225] width 64 height 15
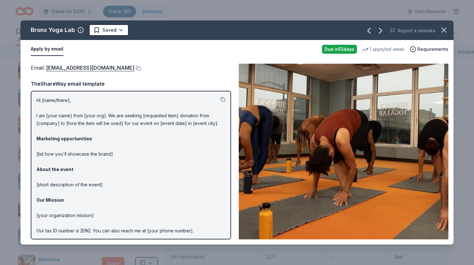
click at [59, 31] on div "Bronx Yoga Lab" at bounding box center [53, 30] width 44 height 10
drag, startPoint x: 74, startPoint y: 31, endPoint x: 45, endPoint y: 31, distance: 28.8
click at [45, 31] on div "Bronx Yoga Lab" at bounding box center [57, 30] width 53 height 10
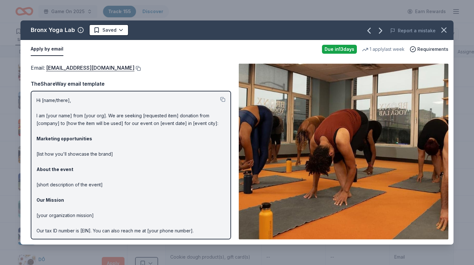
click at [134, 66] on button at bounding box center [137, 68] width 6 height 5
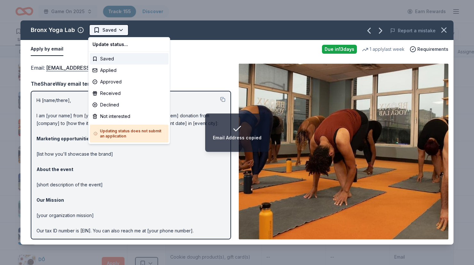
click at [96, 31] on html "Email Address copied Game On 2025 Track · 155 Discover Earn Rewards 71 Saved 78…" at bounding box center [237, 132] width 474 height 265
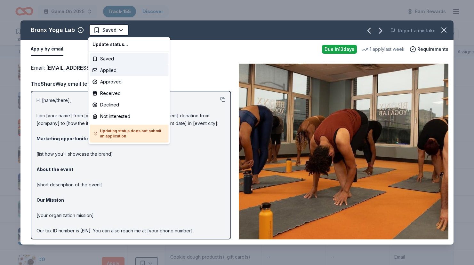
click at [111, 69] on div "Applied" at bounding box center [129, 71] width 79 height 12
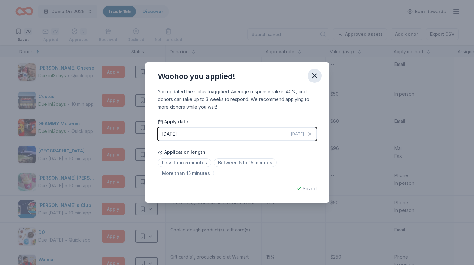
click at [318, 75] on icon "button" at bounding box center [314, 75] width 9 height 9
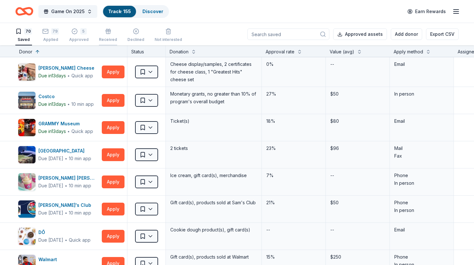
click at [107, 33] on icon "button" at bounding box center [108, 32] width 4 height 3
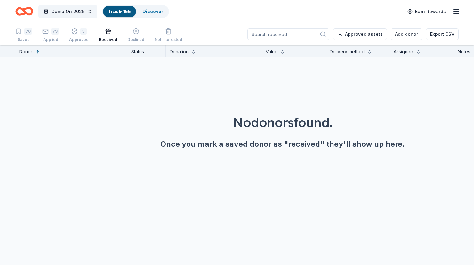
click at [133, 34] on icon "button" at bounding box center [135, 31] width 5 height 5
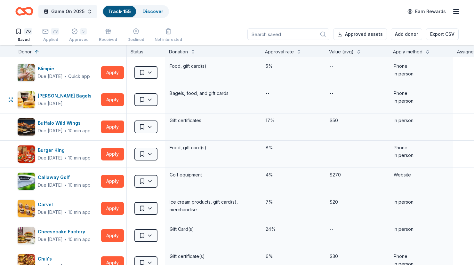
scroll to position [219, 0]
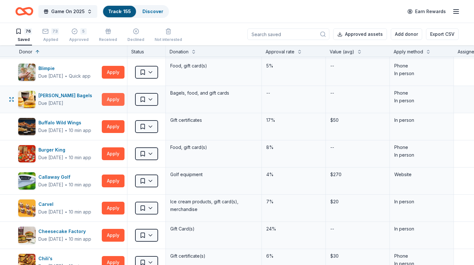
click at [107, 102] on button "Apply" at bounding box center [113, 99] width 23 height 13
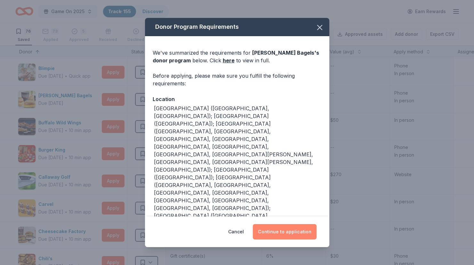
click at [280, 233] on button "Continue to application" at bounding box center [285, 231] width 64 height 15
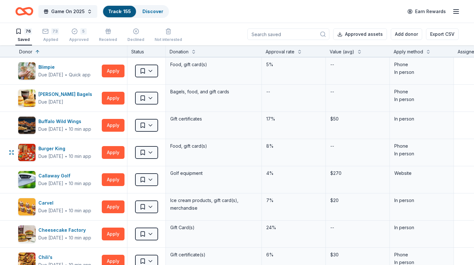
scroll to position [225, 0]
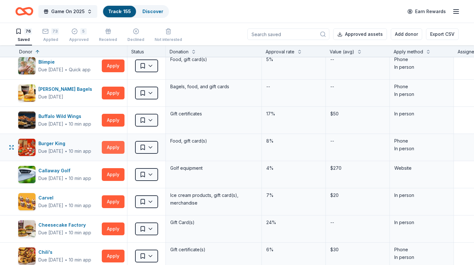
click at [114, 147] on button "Apply" at bounding box center [113, 147] width 23 height 13
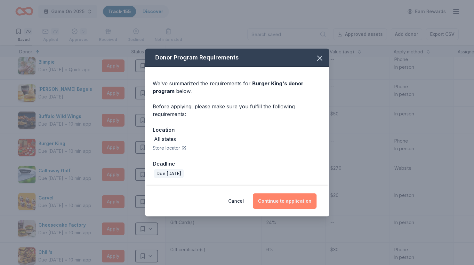
click at [279, 202] on button "Continue to application" at bounding box center [285, 201] width 64 height 15
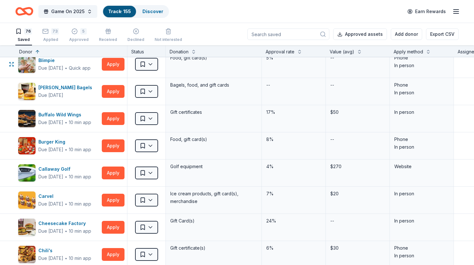
scroll to position [233, 0]
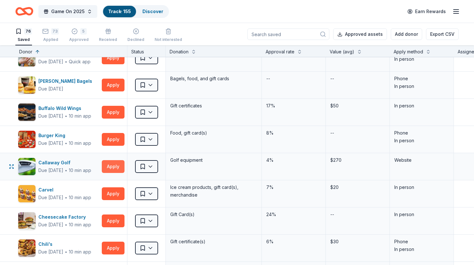
click at [113, 165] on button "Apply" at bounding box center [113, 166] width 23 height 13
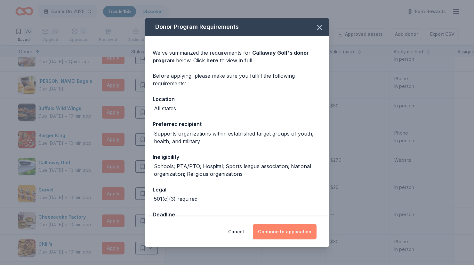
click at [273, 234] on button "Continue to application" at bounding box center [285, 231] width 64 height 15
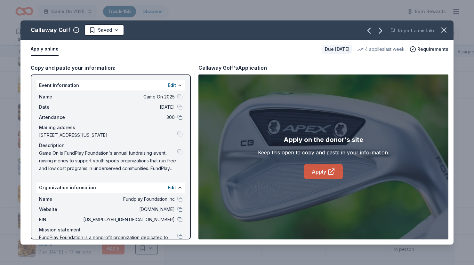
click at [325, 171] on link "Apply" at bounding box center [323, 171] width 39 height 15
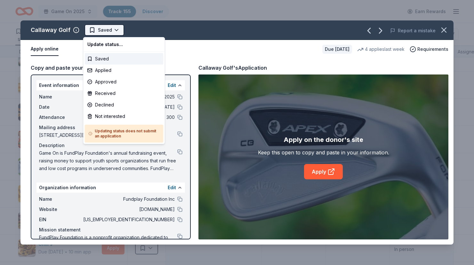
click at [96, 31] on html "Game On 2025 Track · 155 Discover Earn Rewards 76 Saved 73 Applied 5 Approved R…" at bounding box center [237, 132] width 474 height 265
click at [99, 73] on div "Applied" at bounding box center [124, 71] width 79 height 12
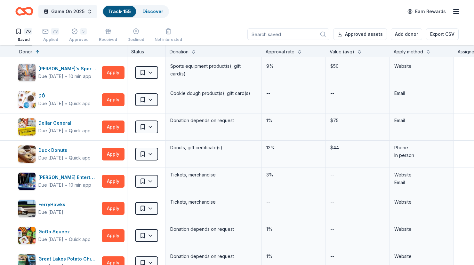
scroll to position [520, 0]
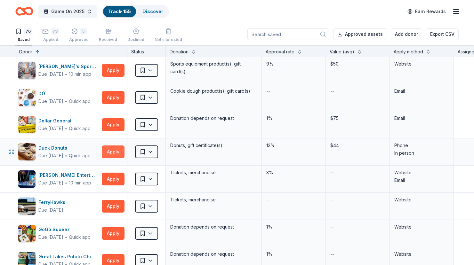
click at [107, 152] on button "Apply" at bounding box center [113, 152] width 23 height 13
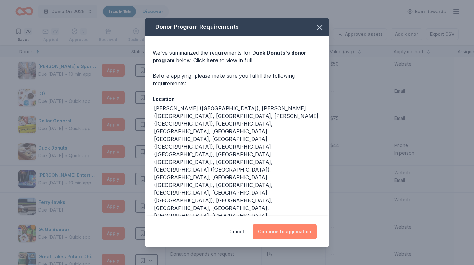
click at [277, 224] on button "Continue to application" at bounding box center [285, 231] width 64 height 15
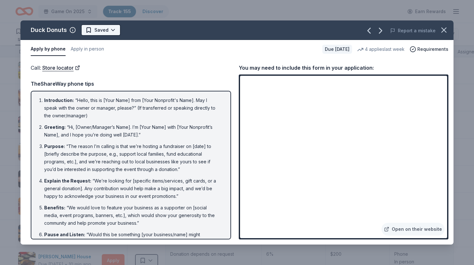
click at [103, 27] on html "Game On 2025 Track · 155 Discover Earn Rewards 75 Saved 74 Applied 5 Approved R…" at bounding box center [237, 132] width 474 height 265
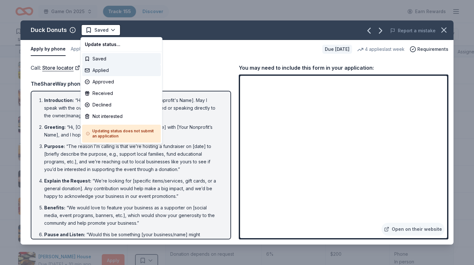
click at [100, 69] on div "Applied" at bounding box center [121, 71] width 79 height 12
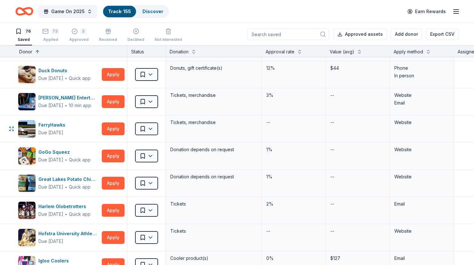
scroll to position [607, 0]
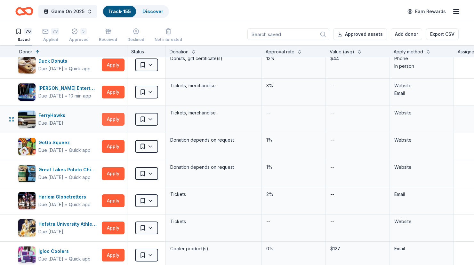
click at [120, 119] on button "Apply" at bounding box center [113, 119] width 23 height 13
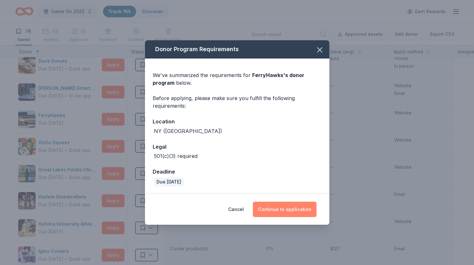
click at [269, 207] on button "Continue to application" at bounding box center [285, 209] width 64 height 15
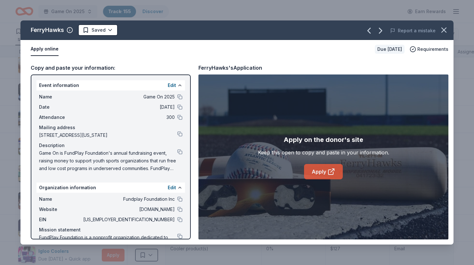
click at [326, 166] on link "Apply" at bounding box center [323, 171] width 39 height 15
click at [105, 29] on html "Game On 2025 Track · 155 Discover Earn Rewards 74 Saved 75 Applied 5 Approved R…" at bounding box center [237, 132] width 474 height 265
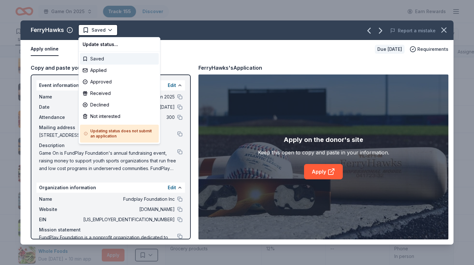
click at [105, 57] on div "Saved" at bounding box center [119, 59] width 79 height 12
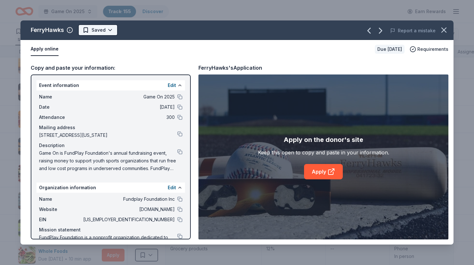
click at [102, 30] on html "Game On 2025 Track · 155 Discover Earn Rewards 74 Saved 75 Applied 5 Approved R…" at bounding box center [237, 132] width 474 height 265
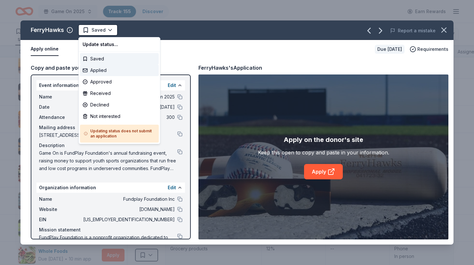
click at [99, 70] on div "Applied" at bounding box center [119, 71] width 79 height 12
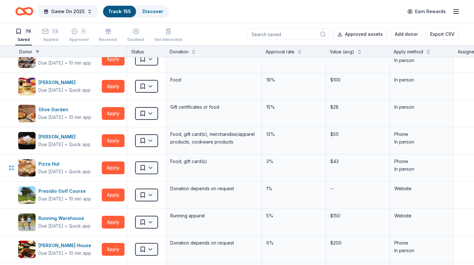
scroll to position [1138, 0]
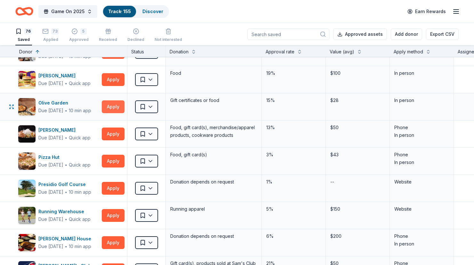
click at [108, 110] on button "Apply" at bounding box center [113, 106] width 23 height 13
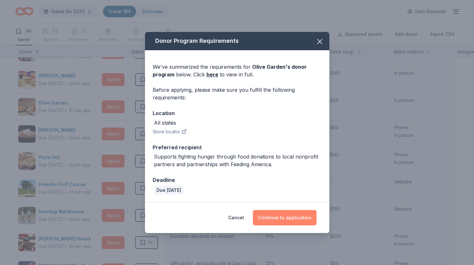
click at [298, 217] on button "Continue to application" at bounding box center [285, 217] width 64 height 15
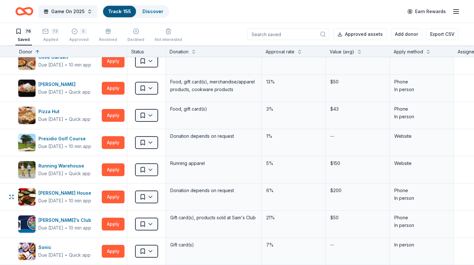
scroll to position [1190, 0]
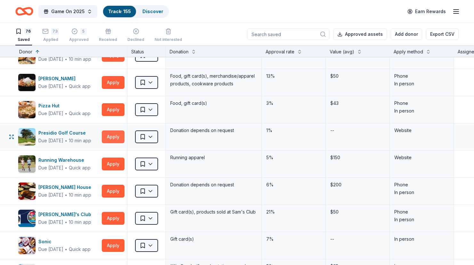
click at [104, 134] on button "Apply" at bounding box center [113, 137] width 23 height 13
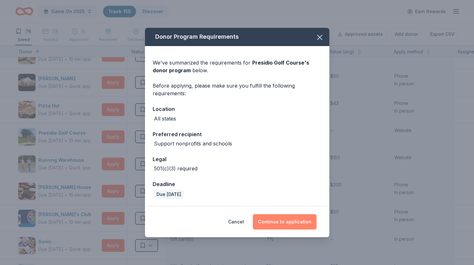
click at [275, 221] on button "Continue to application" at bounding box center [285, 221] width 64 height 15
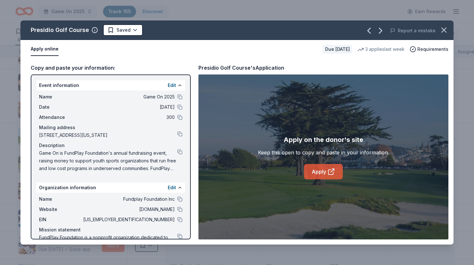
click at [314, 174] on link "Apply" at bounding box center [323, 171] width 39 height 15
click at [127, 34] on html "Game On 2025 Track · 155 Discover Earn Rewards 73 Saved 76 Applied 5 Approved R…" at bounding box center [237, 132] width 474 height 265
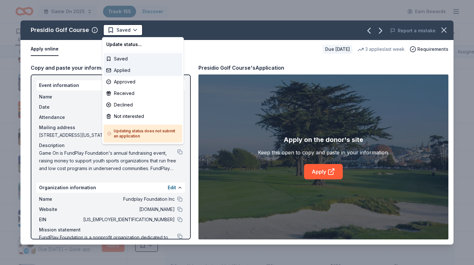
click at [129, 72] on div "Applied" at bounding box center [143, 71] width 79 height 12
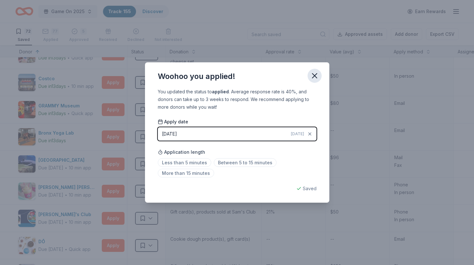
click at [310, 77] on icon "button" at bounding box center [314, 75] width 9 height 9
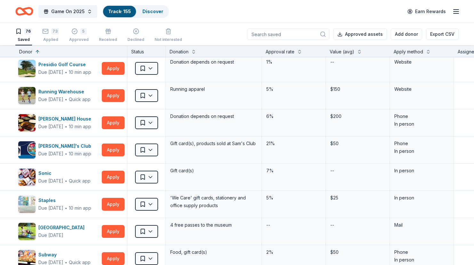
scroll to position [1261, 0]
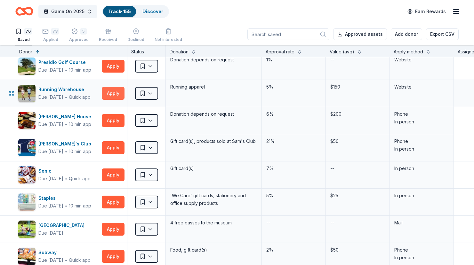
click at [116, 91] on button "Apply" at bounding box center [113, 93] width 23 height 13
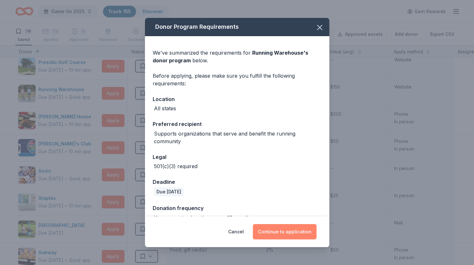
click at [292, 229] on button "Continue to application" at bounding box center [285, 231] width 64 height 15
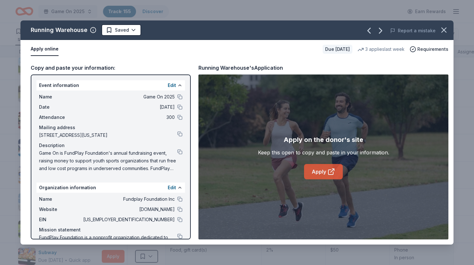
click at [319, 168] on link "Apply" at bounding box center [323, 171] width 39 height 15
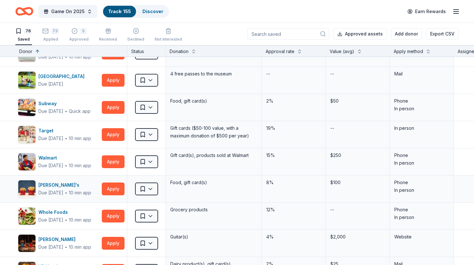
scroll to position [1411, 0]
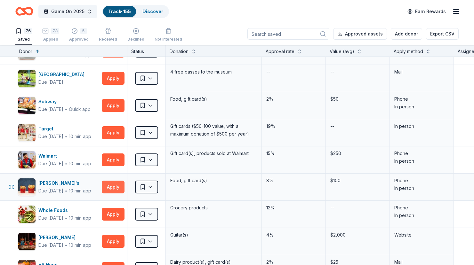
click at [107, 186] on button "Apply" at bounding box center [113, 187] width 23 height 13
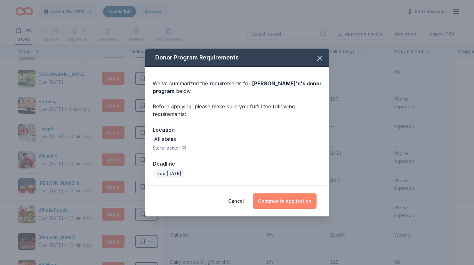
click at [275, 202] on button "Continue to application" at bounding box center [285, 201] width 64 height 15
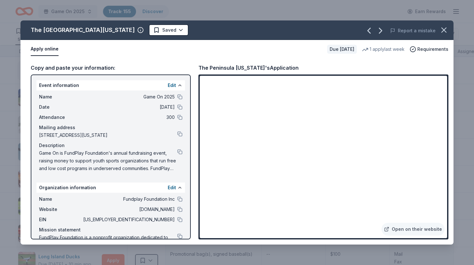
scroll to position [26, 0]
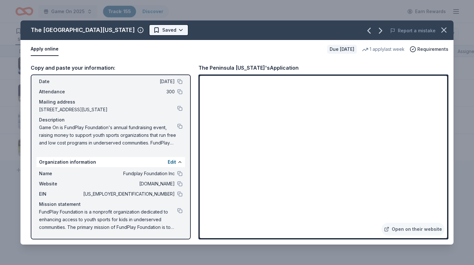
click at [132, 32] on html "Game On 2025 Track · 155 Discover Earn Rewards 72 Saved 77 Applied 5 Approved R…" at bounding box center [237, 132] width 474 height 265
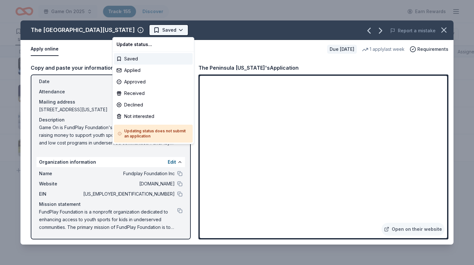
scroll to position [0, 0]
click at [136, 71] on div "Applied" at bounding box center [153, 71] width 79 height 12
